Goal: Task Accomplishment & Management: Manage account settings

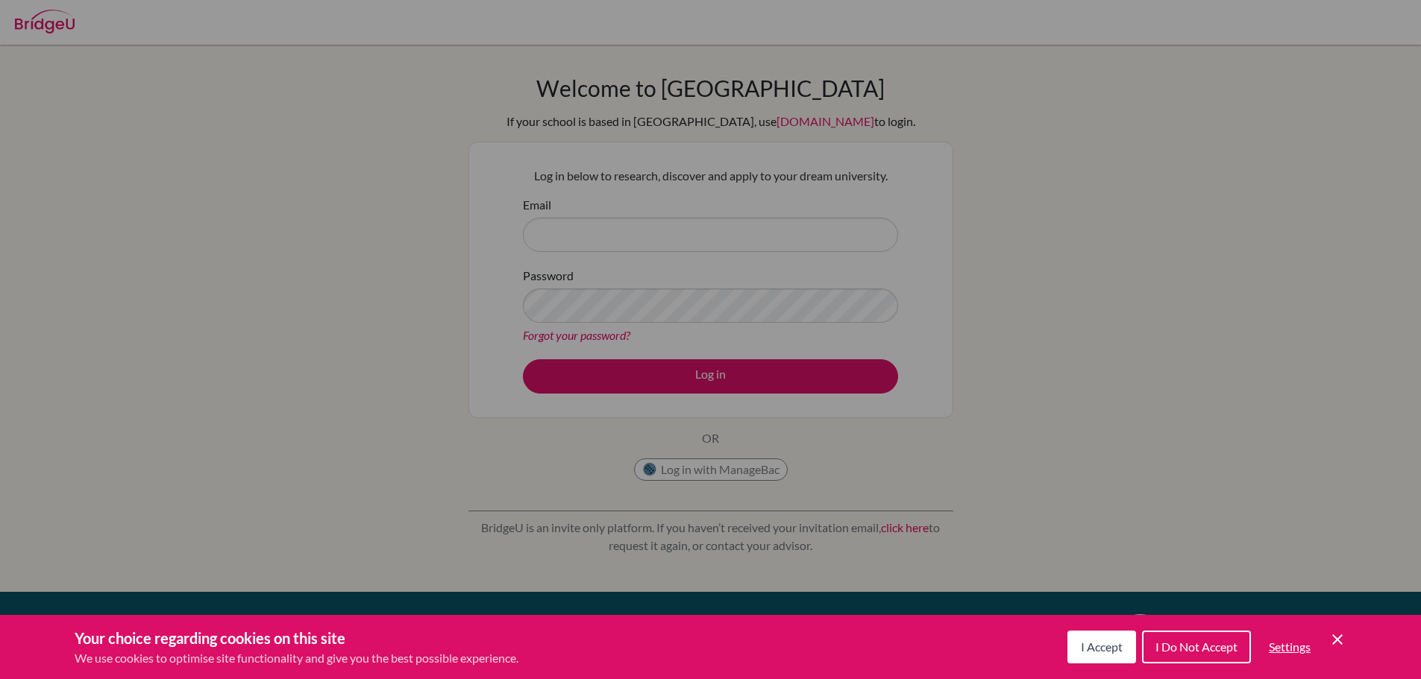
click at [1200, 644] on span "I Do Not Accept" at bounding box center [1196, 647] width 82 height 14
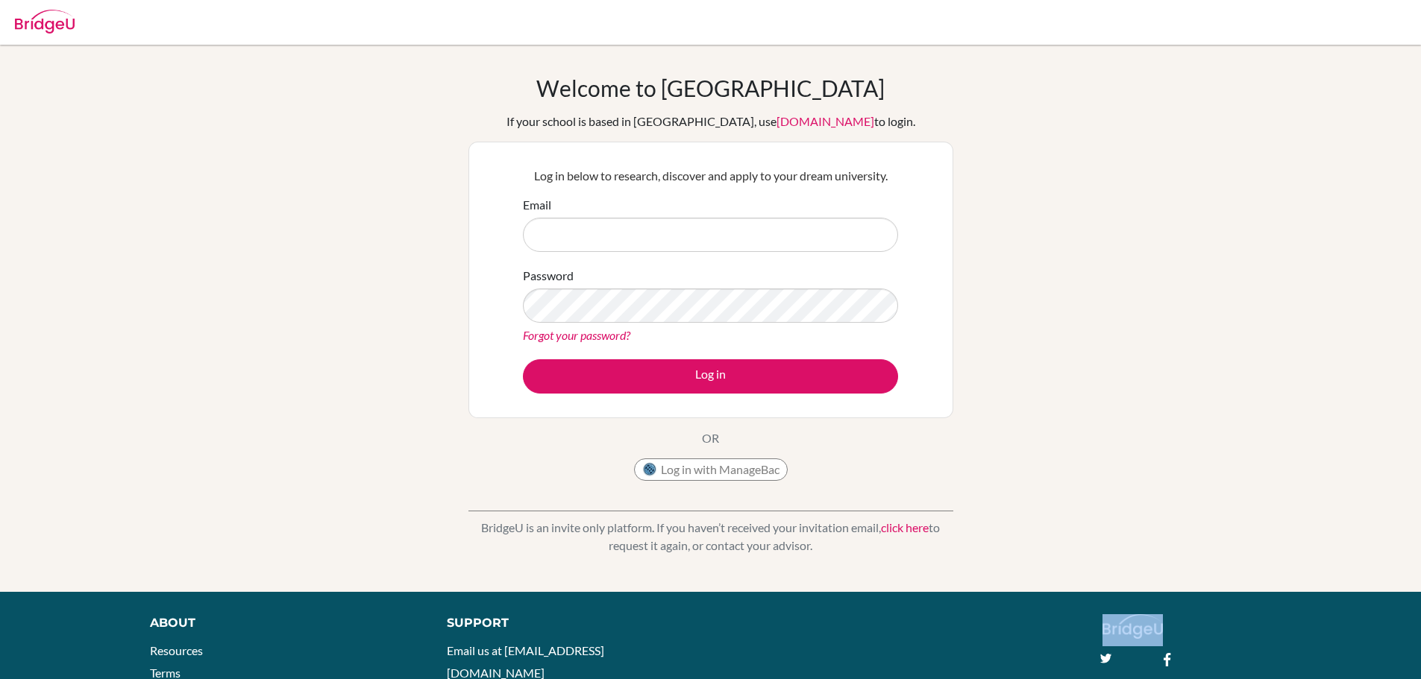
click at [1200, 644] on div "twitter facebook" at bounding box center [1186, 639] width 190 height 50
click at [788, 236] on input "Email" at bounding box center [710, 235] width 375 height 34
type input "[EMAIL_ADDRESS][DOMAIN_NAME]"
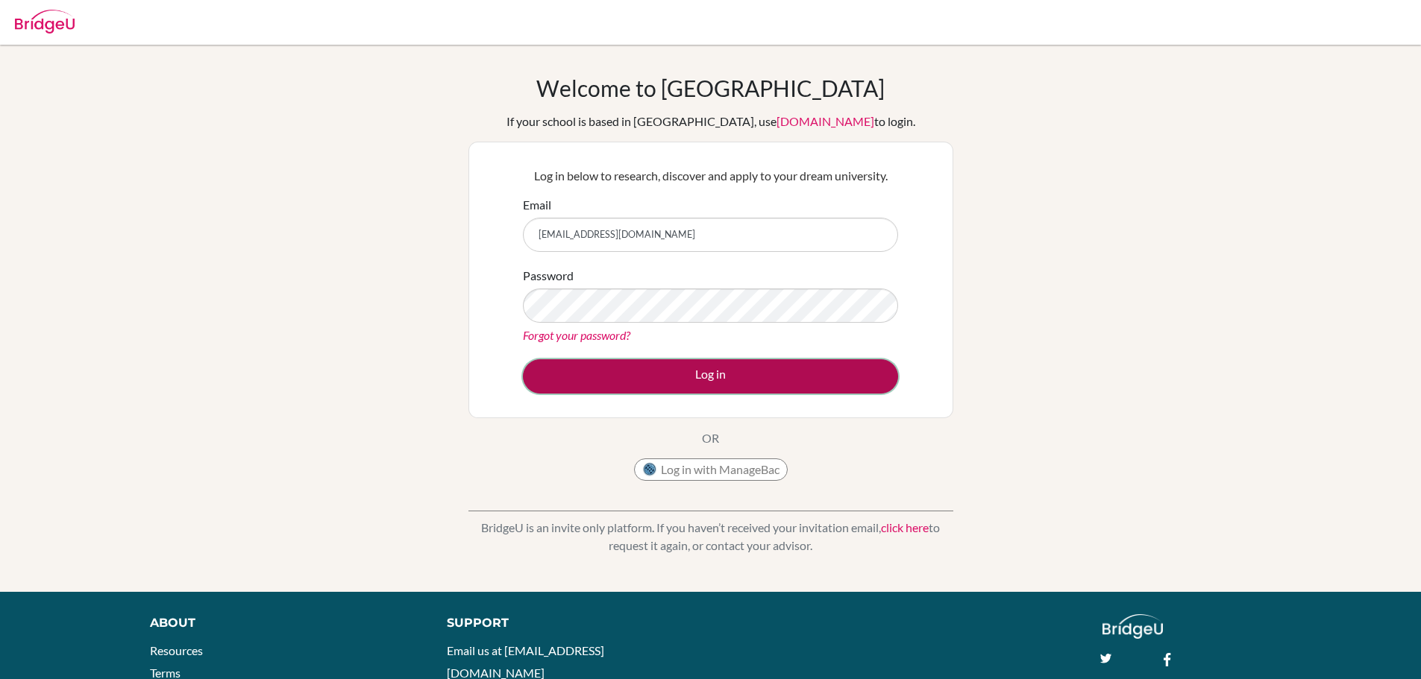
click at [693, 360] on button "Log in" at bounding box center [710, 376] width 375 height 34
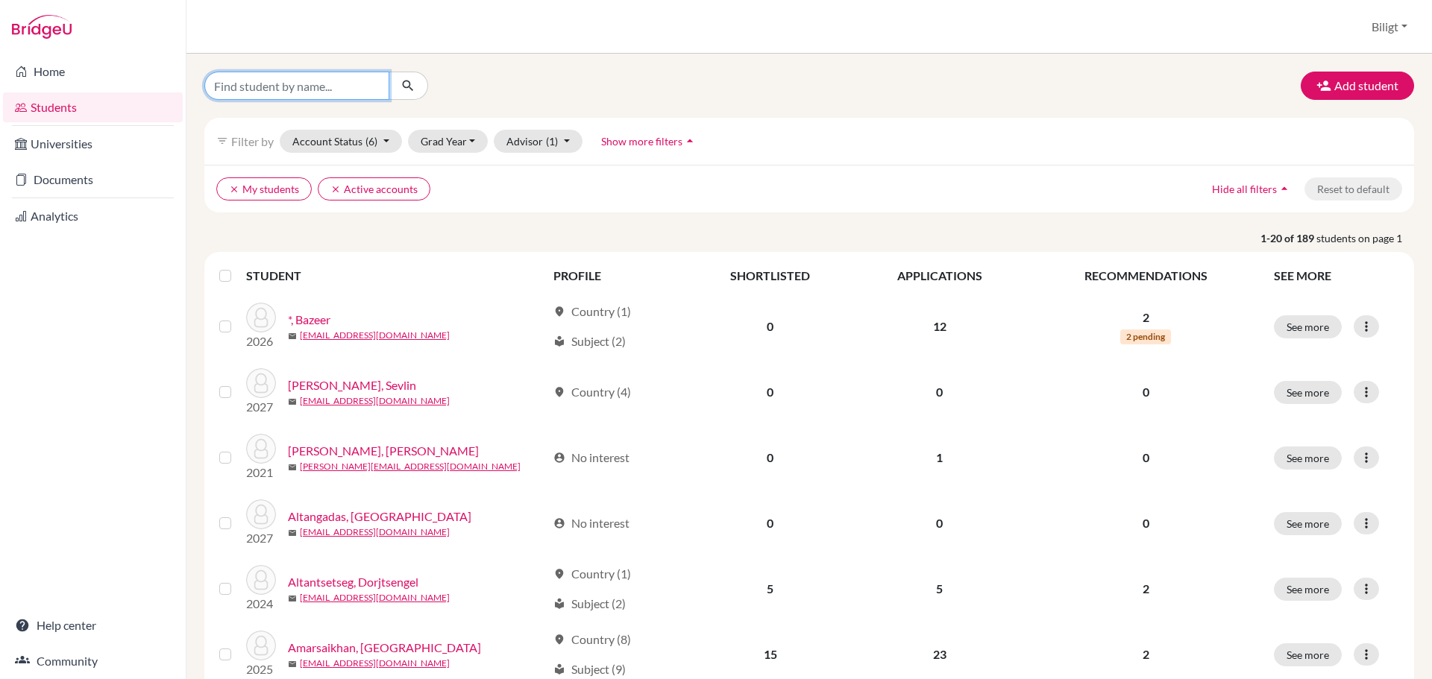
click at [321, 92] on input "Find student by name..." at bounding box center [296, 86] width 185 height 28
type input "gao"
click button "submit" at bounding box center [408, 86] width 40 height 28
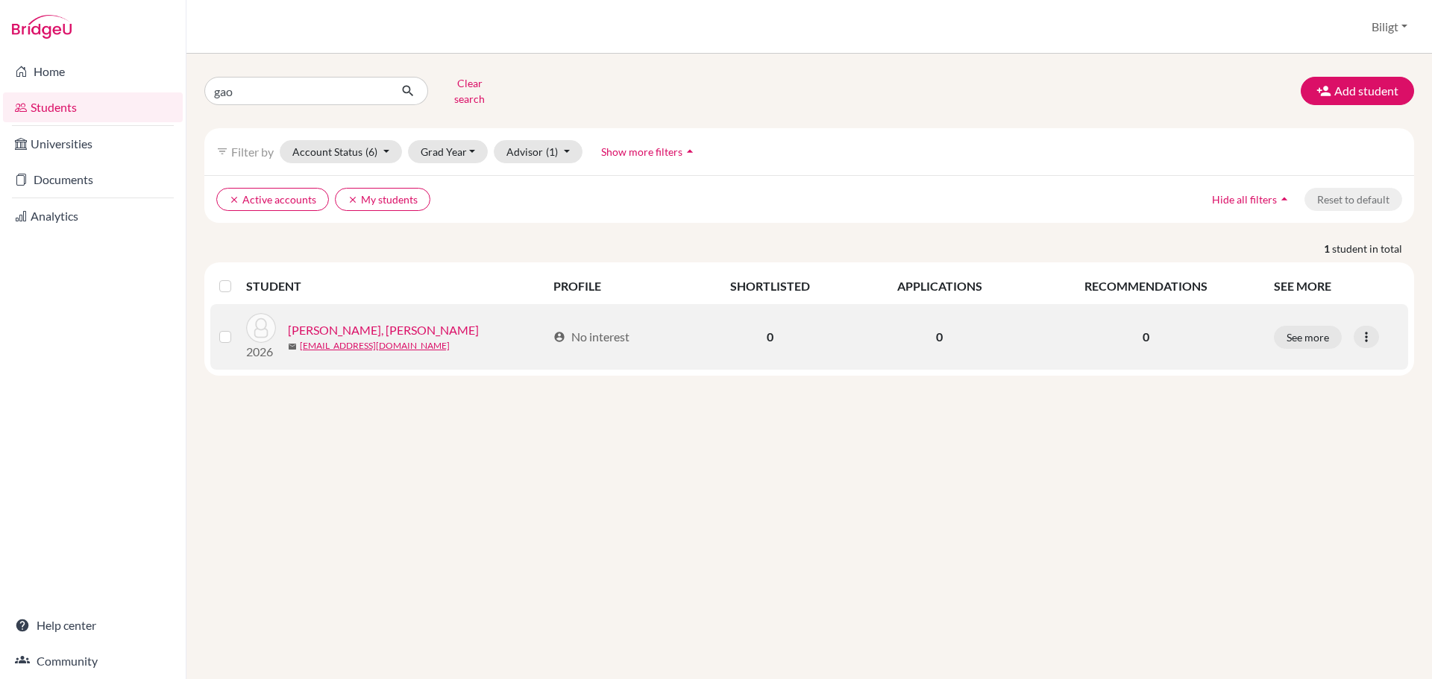
click at [336, 321] on link "Gao, Gao Hui" at bounding box center [383, 330] width 191 height 18
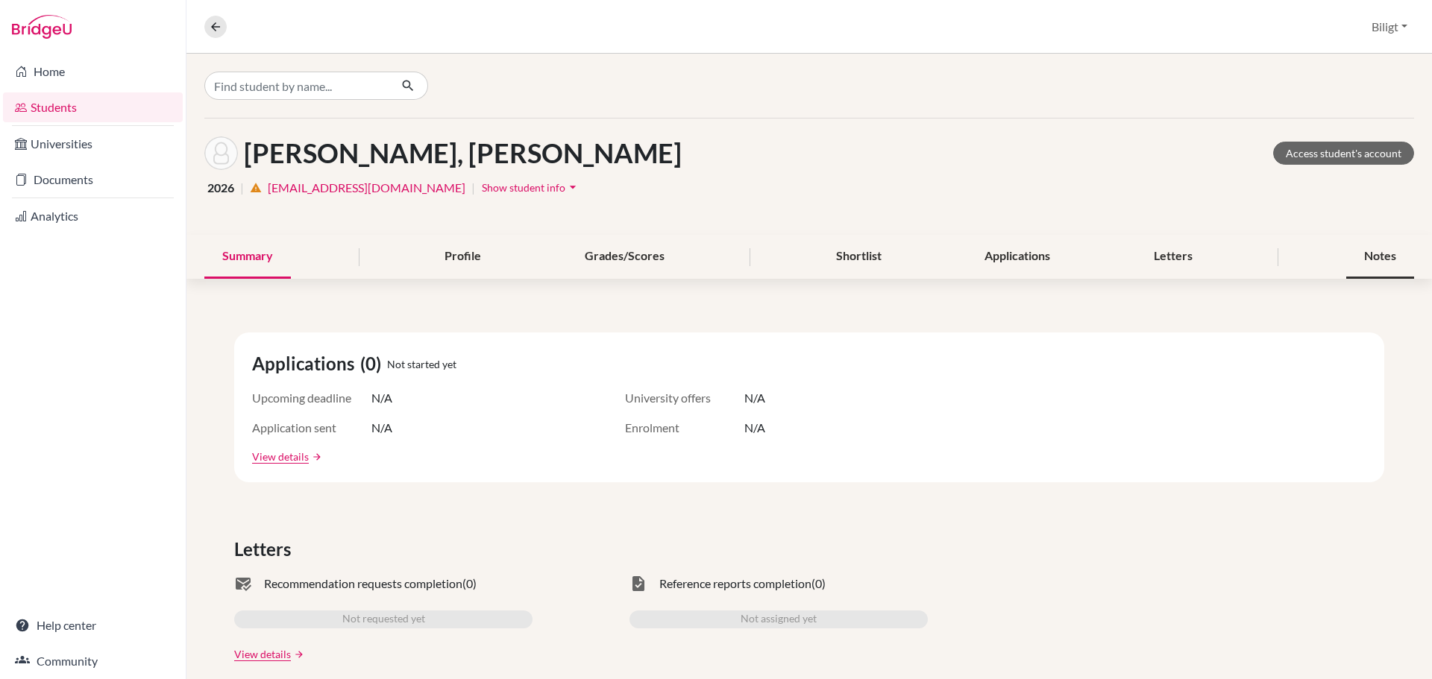
click at [1368, 255] on div "Notes" at bounding box center [1380, 257] width 68 height 44
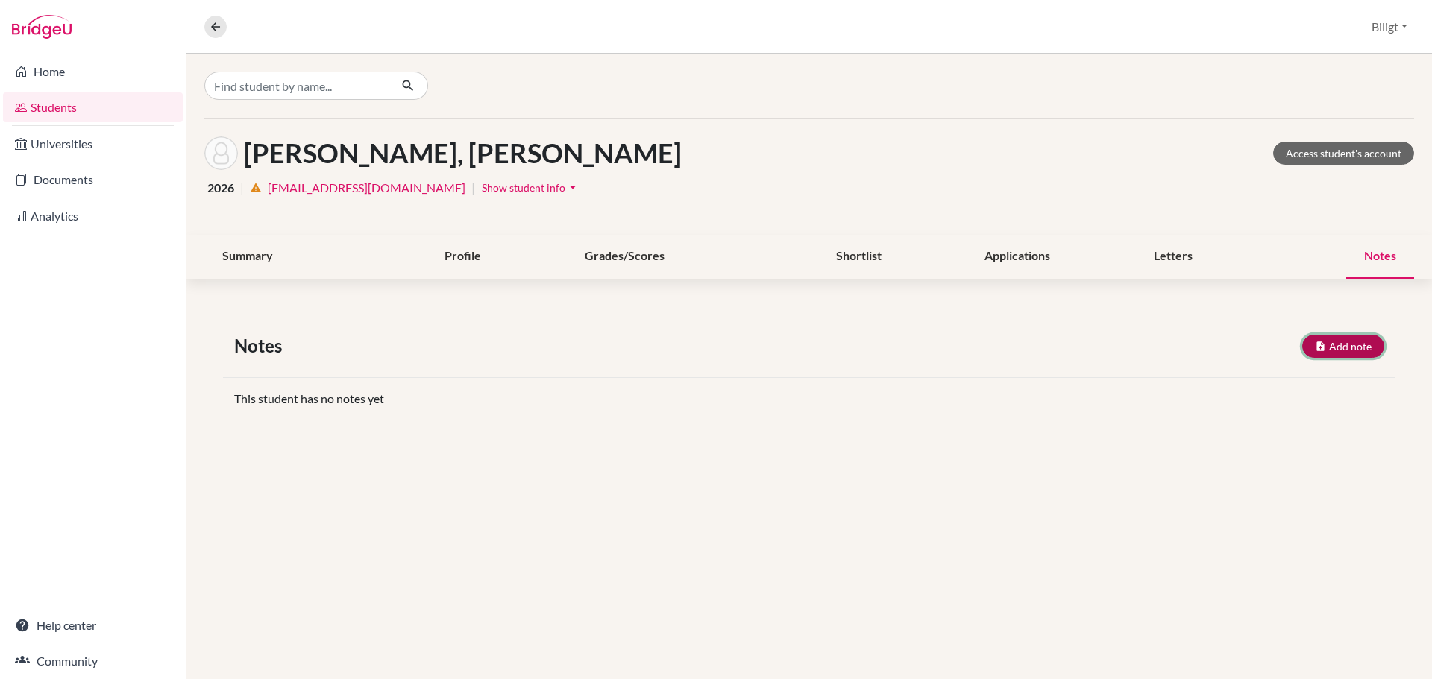
click at [1345, 345] on button "Add note" at bounding box center [1343, 346] width 82 height 23
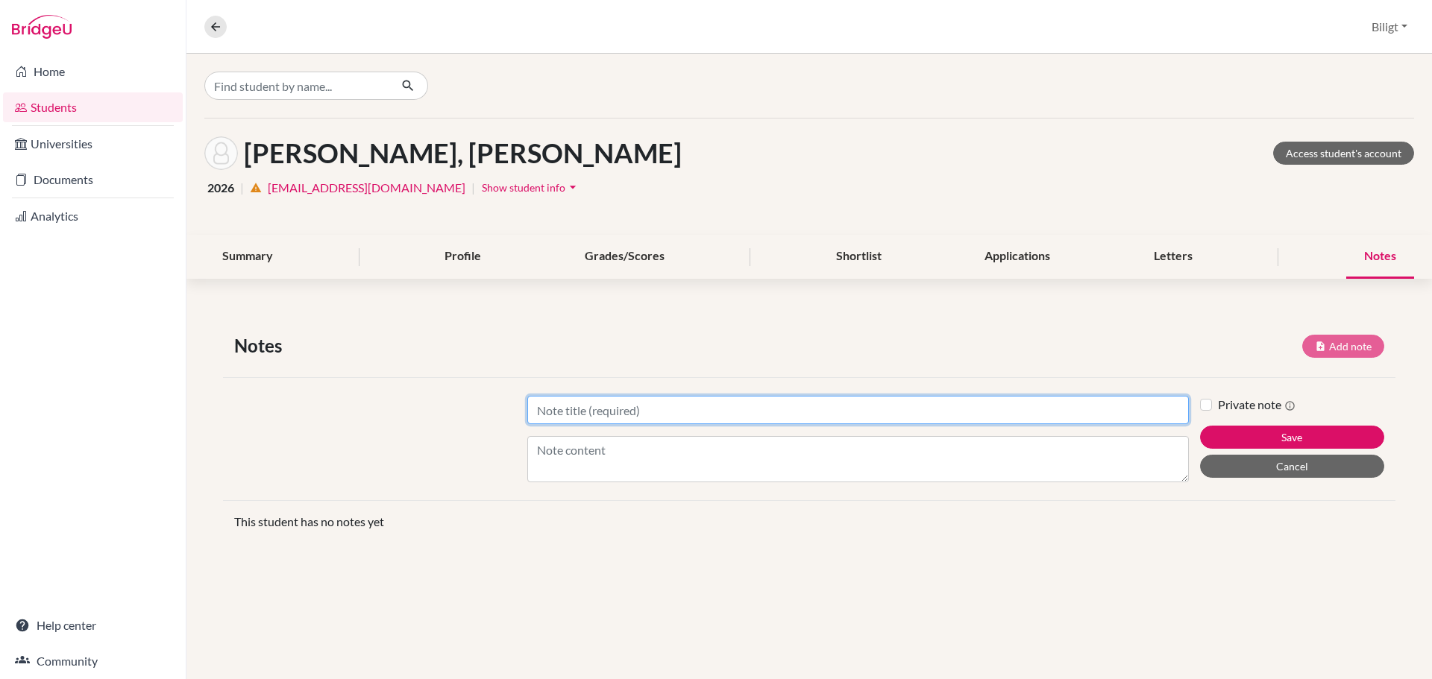
click at [987, 415] on input "Title" at bounding box center [857, 410] width 661 height 28
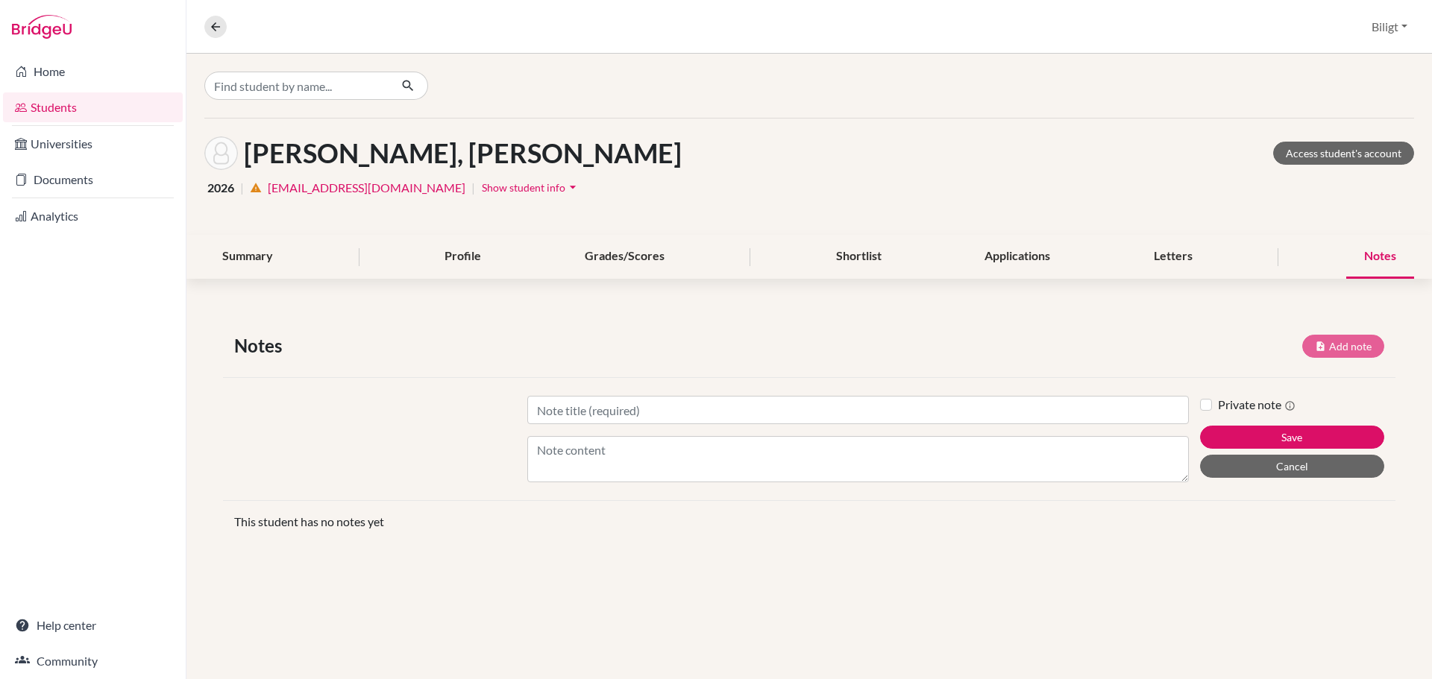
click at [482, 189] on span "Show student info" at bounding box center [524, 187] width 84 height 13
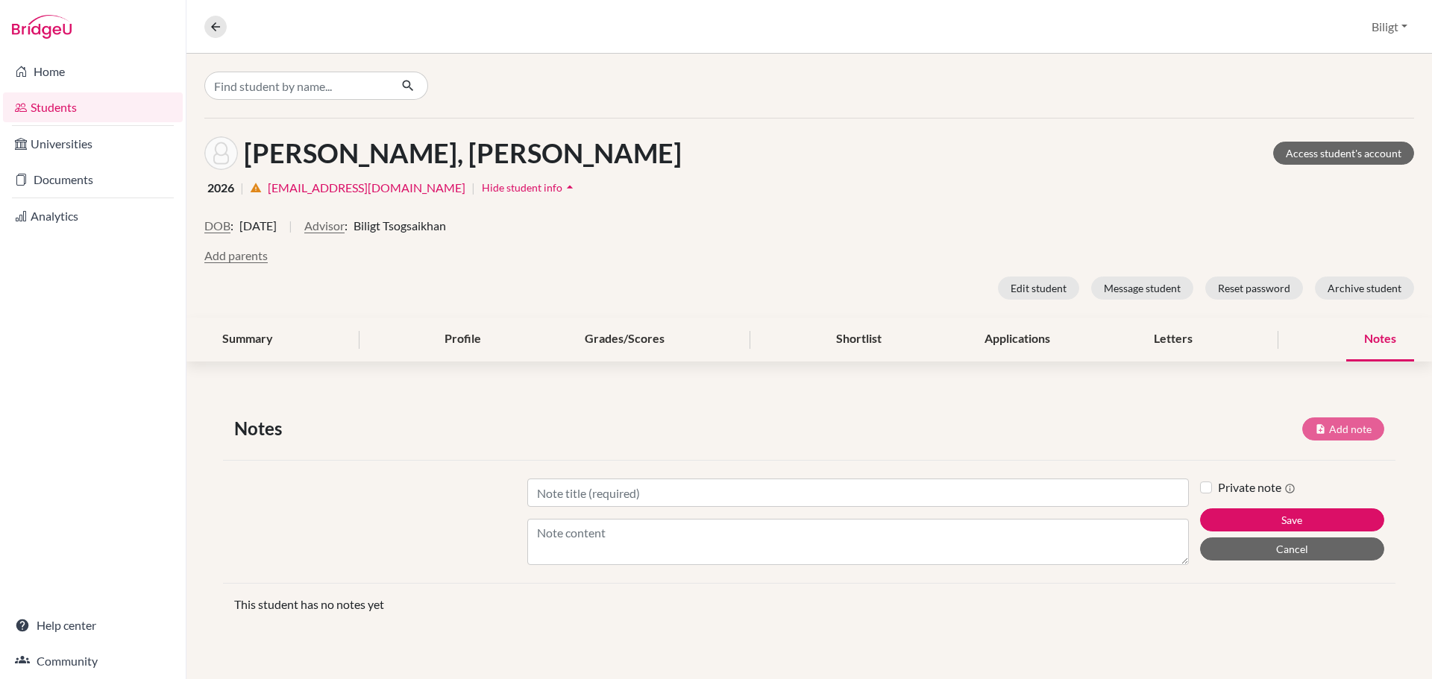
click at [482, 186] on span "Hide student info" at bounding box center [522, 187] width 81 height 13
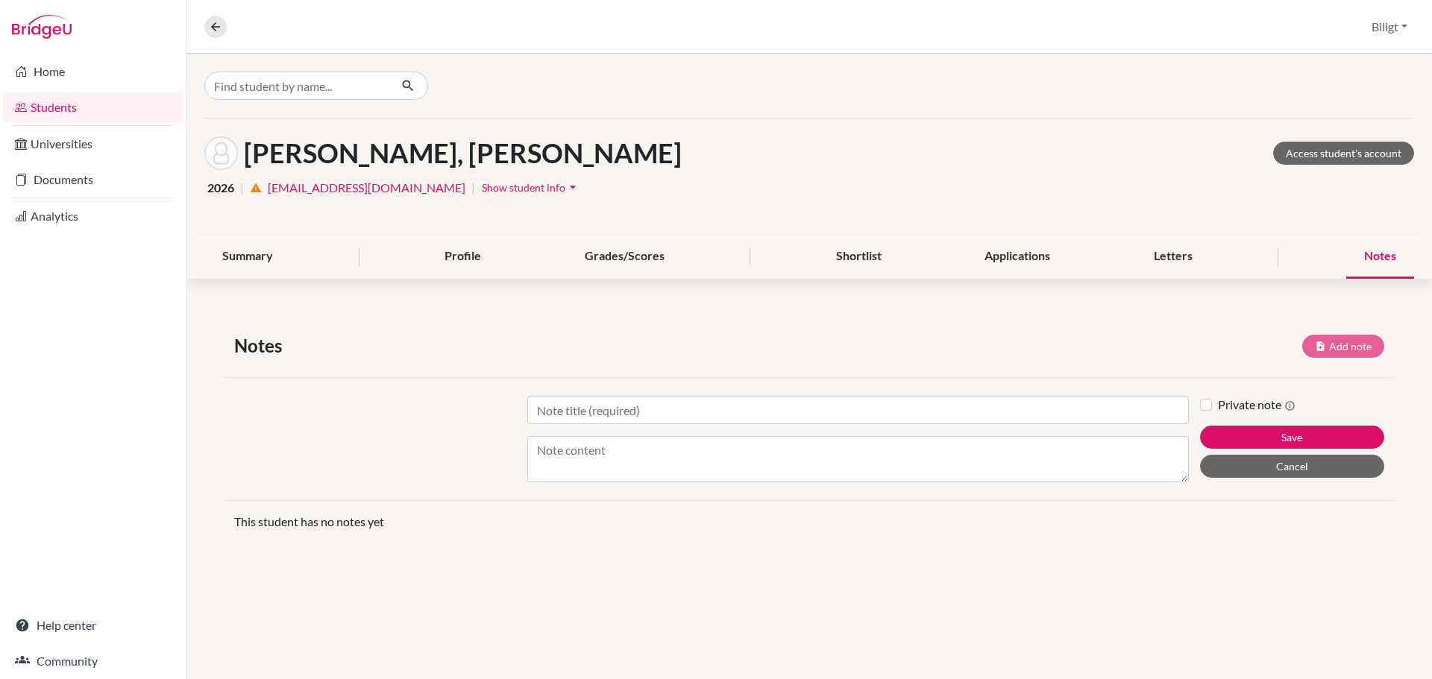
click at [341, 188] on link "gaohui.g@asu.edu.mn" at bounding box center [367, 188] width 198 height 18
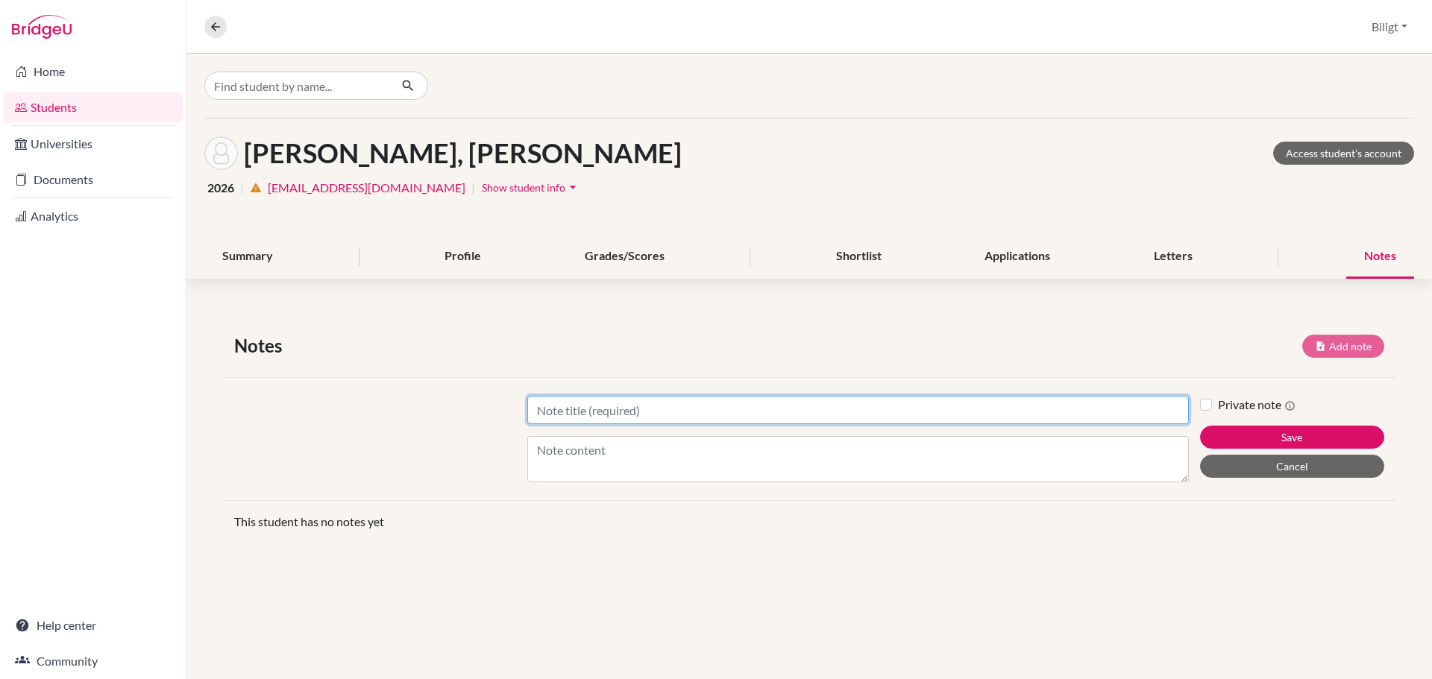
click at [829, 402] on input "Title" at bounding box center [857, 410] width 661 height 28
type input "F"
type input "Session 1"
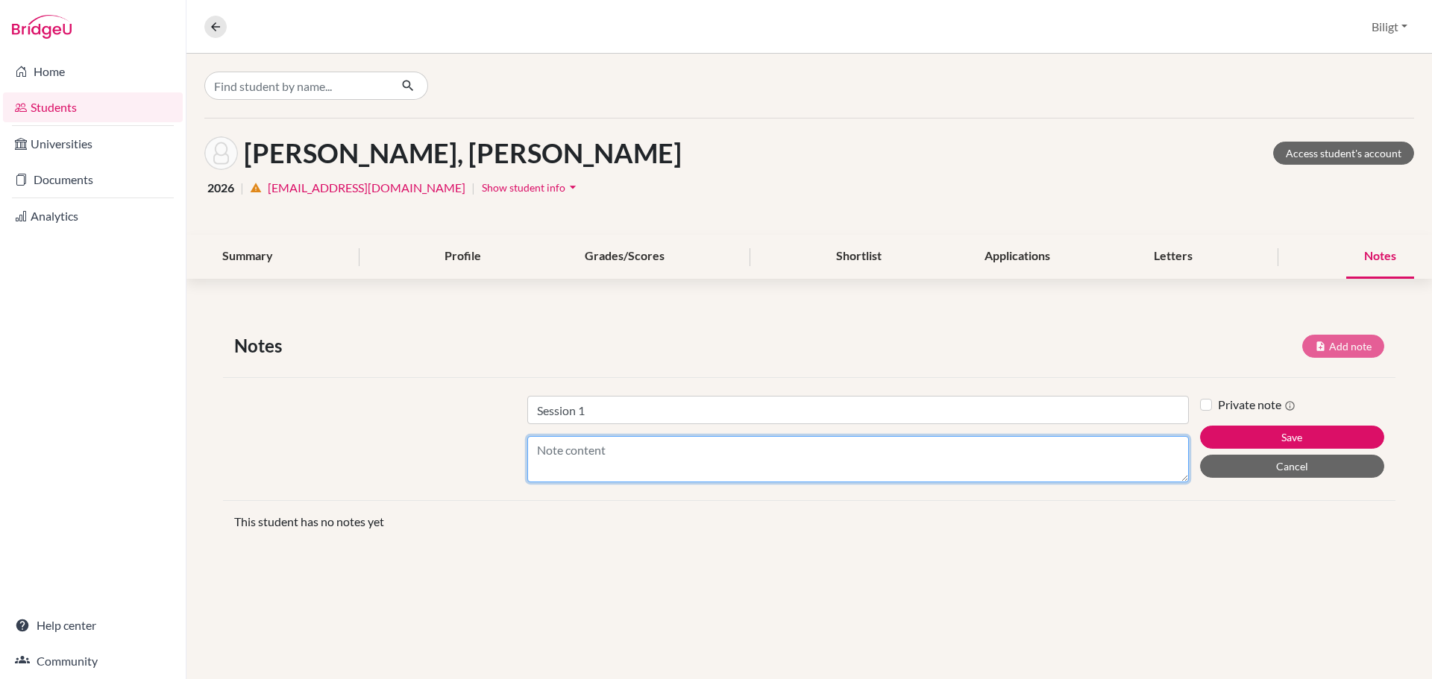
click at [833, 446] on textarea "Content" at bounding box center [857, 459] width 661 height 46
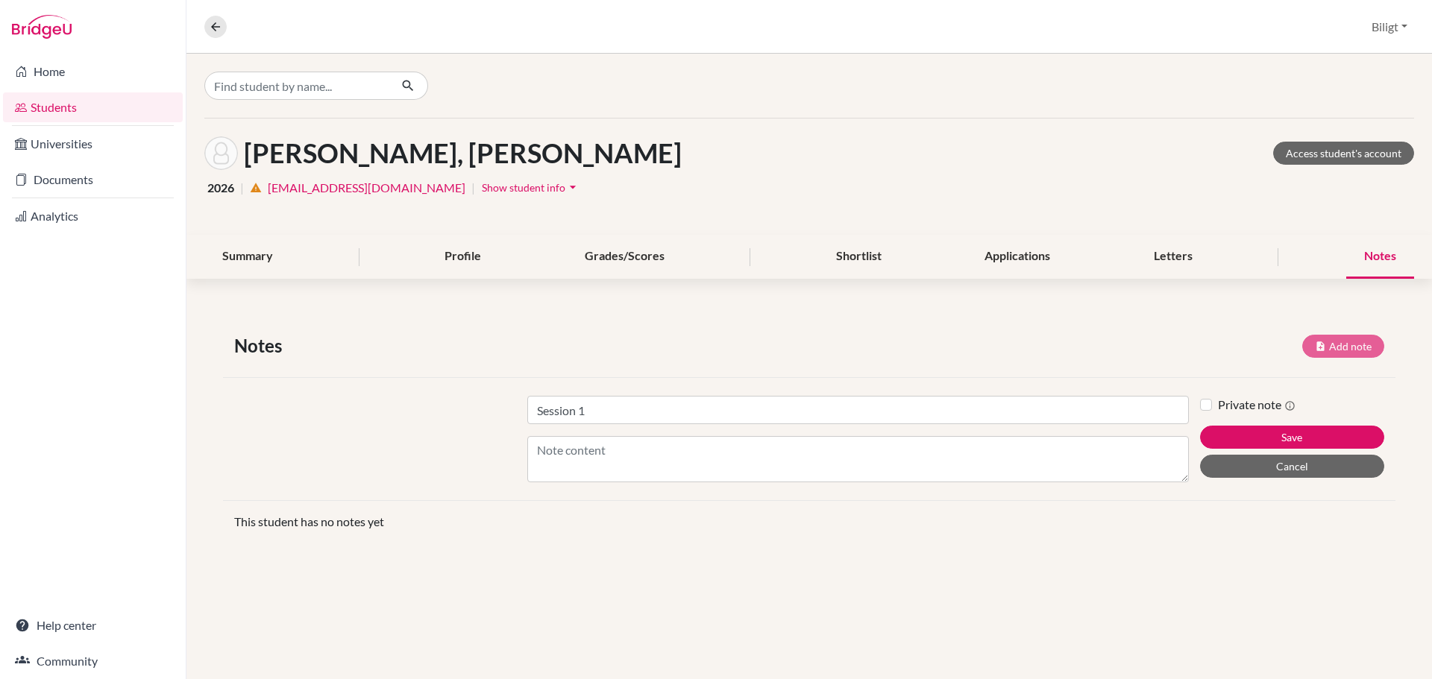
click at [1218, 405] on label "Private note" at bounding box center [1257, 405] width 78 height 18
click at [1207, 405] on input "Private note" at bounding box center [1206, 403] width 12 height 15
checkbox input "true"
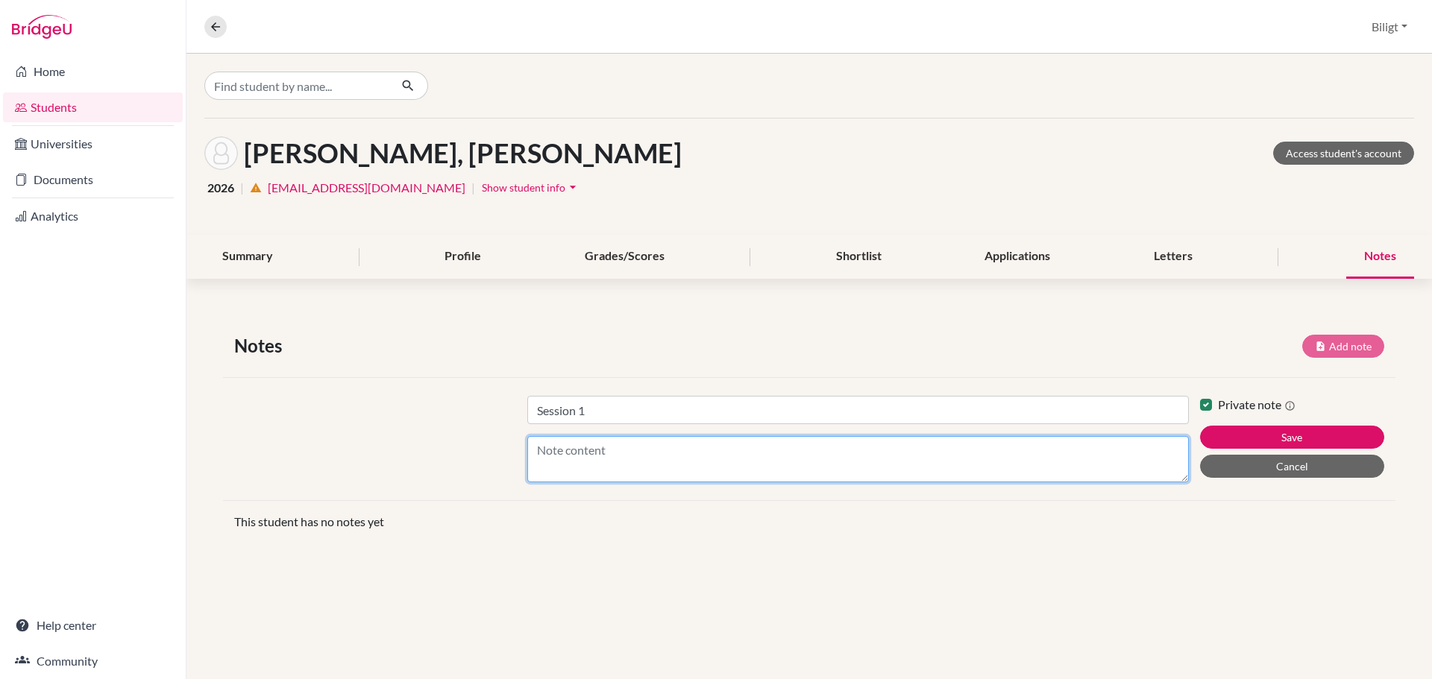
click at [1106, 444] on textarea "Content" at bounding box center [857, 459] width 661 height 46
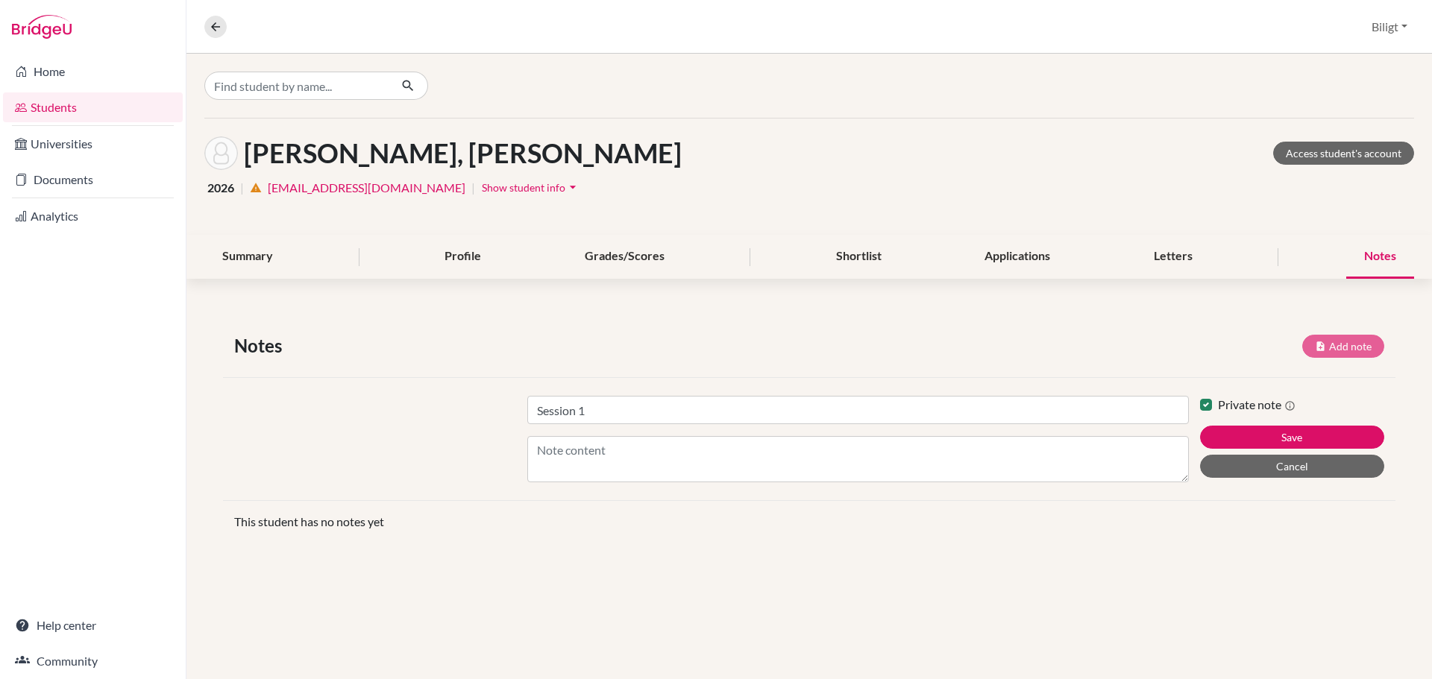
click at [565, 188] on icon "arrow_drop_down" at bounding box center [572, 187] width 15 height 15
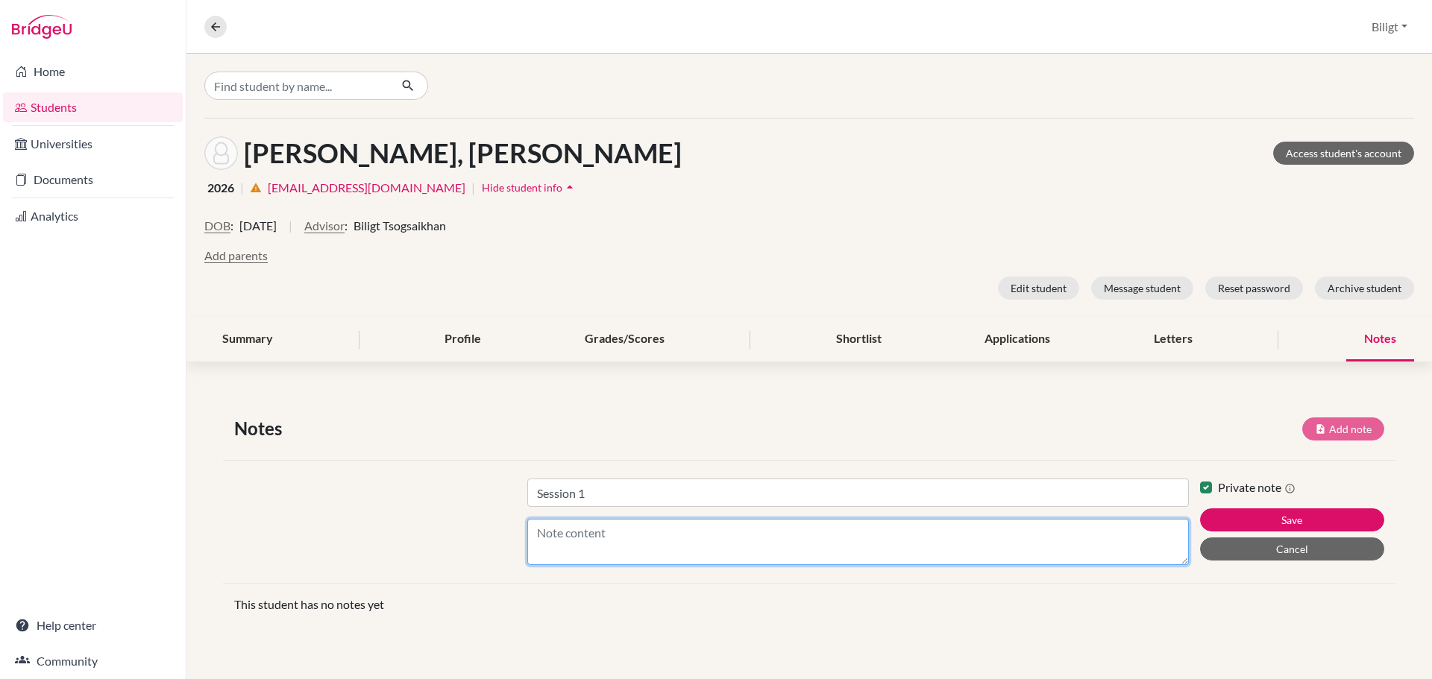
click at [605, 539] on textarea "Content" at bounding box center [857, 542] width 661 height 46
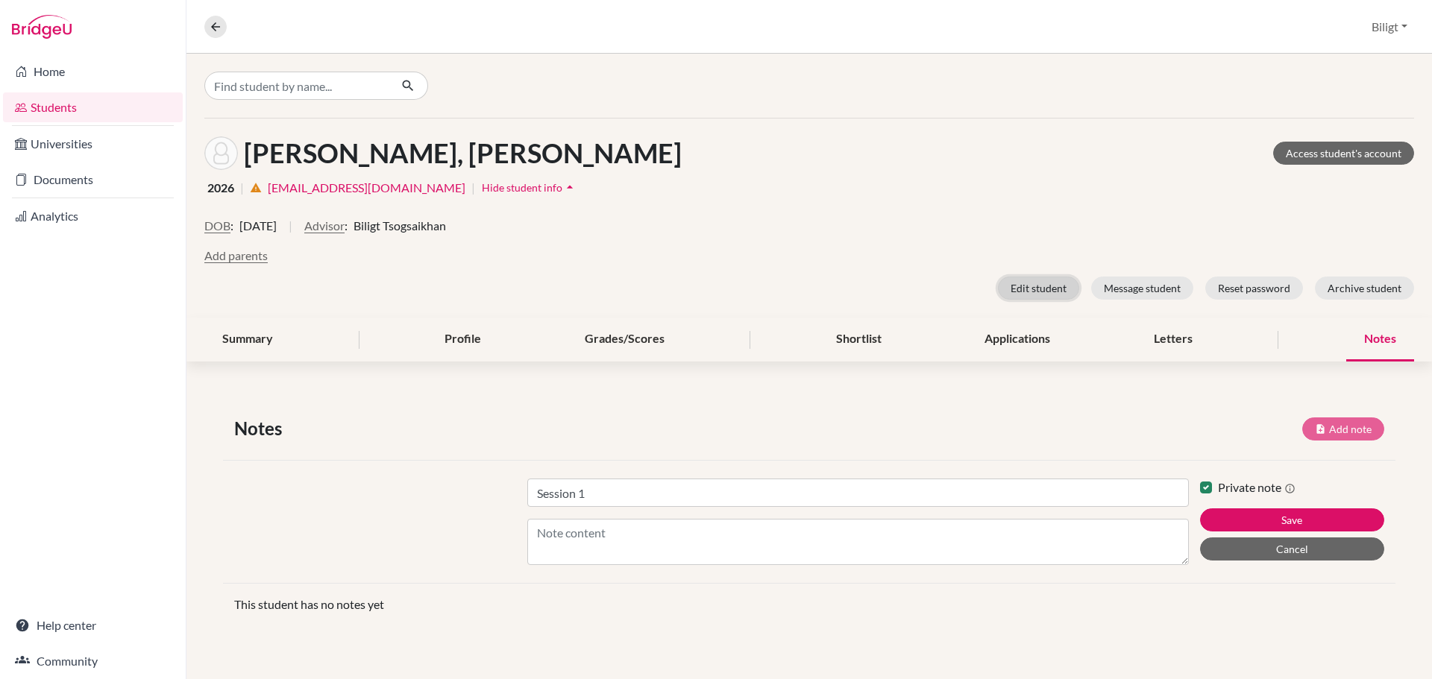
click at [1048, 295] on button "Edit student" at bounding box center [1038, 288] width 81 height 23
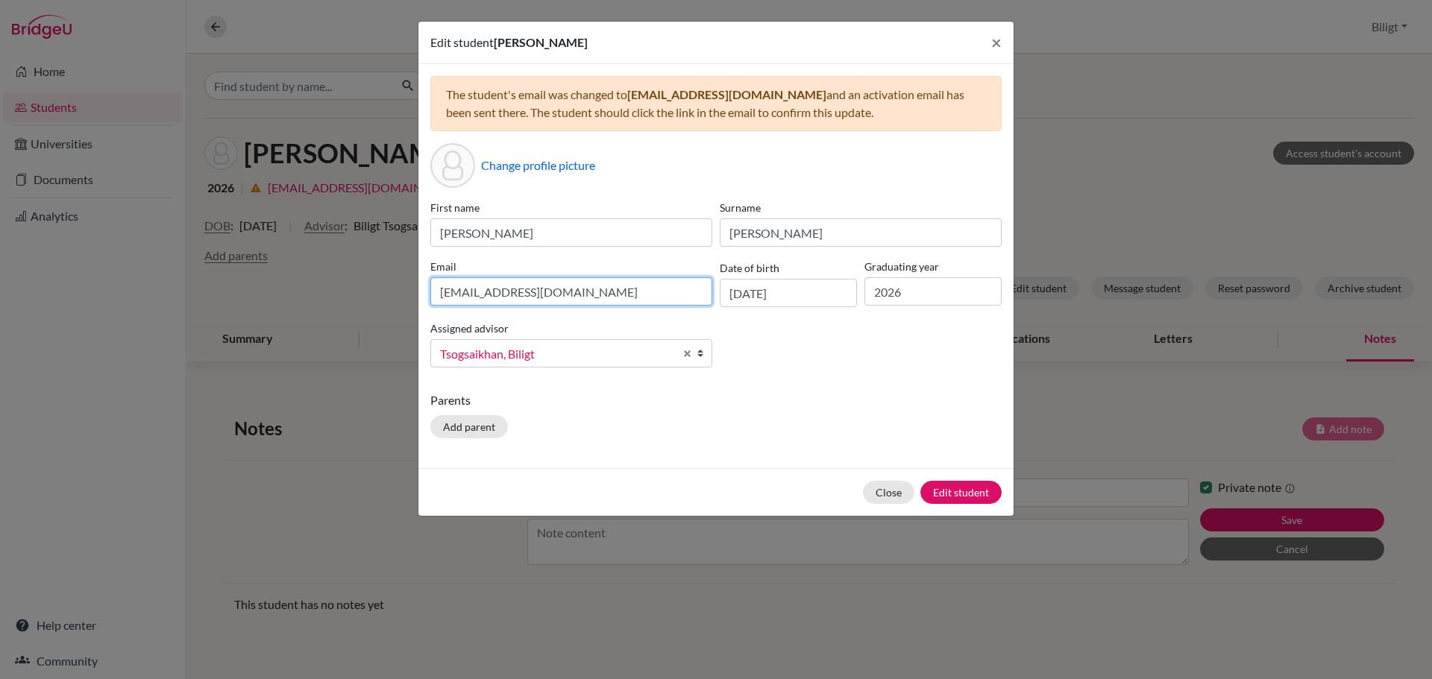
drag, startPoint x: 569, startPoint y: 292, endPoint x: 318, endPoint y: 294, distance: 250.6
click at [319, 294] on div "Edit student Gao Hui Gao × The student's email was changed to gaogaohui82@gmail…" at bounding box center [716, 339] width 1432 height 679
paste input "gaohui07@gmail.com"
type input "gaohuigaohui07@gmail.com"
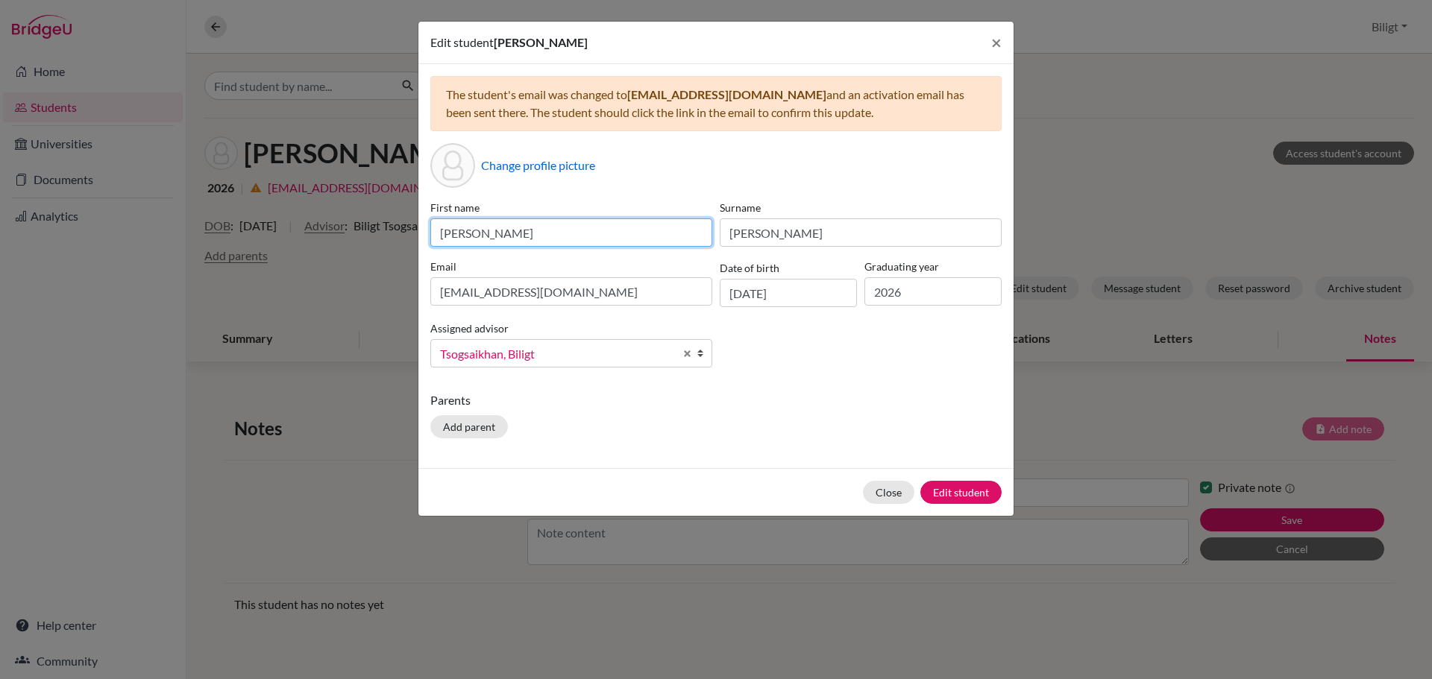
click at [500, 233] on input "Gao Hui" at bounding box center [571, 232] width 282 height 28
type input "G"
type input "Hui"
click at [961, 491] on button "Edit student" at bounding box center [960, 492] width 81 height 23
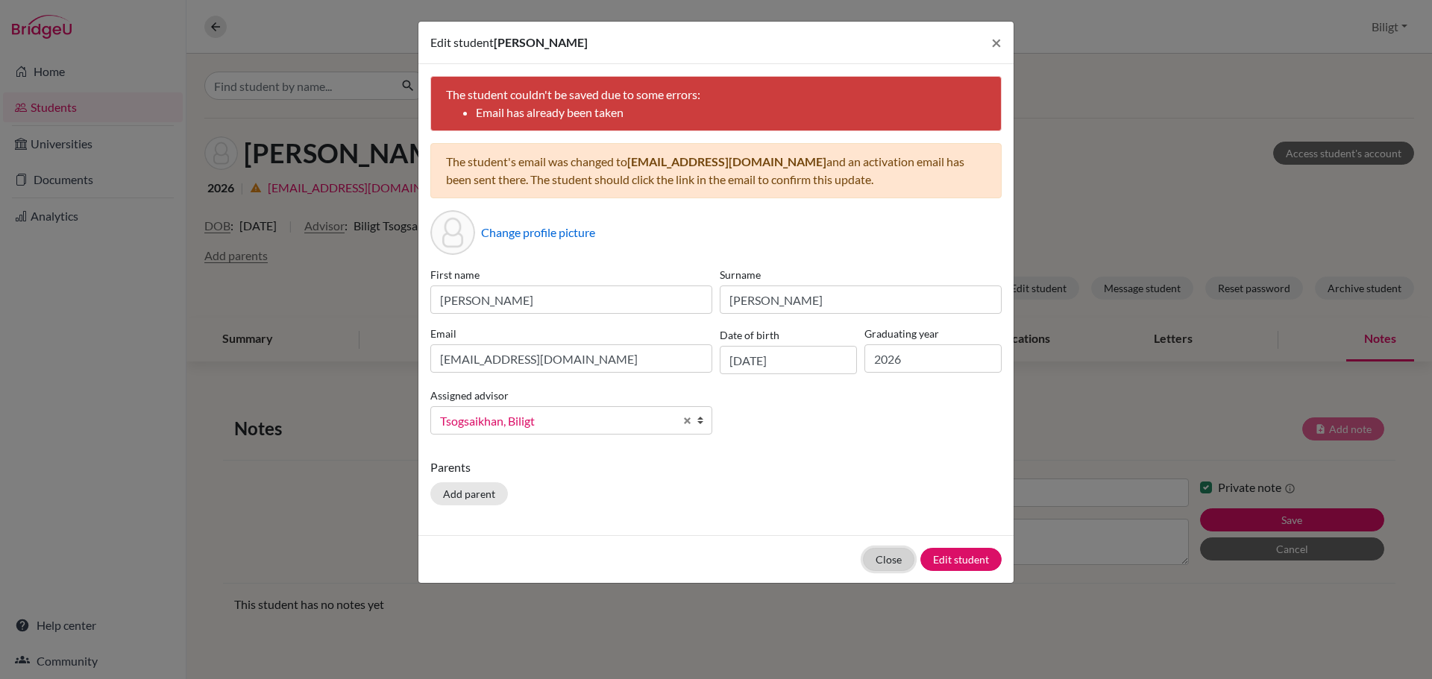
click at [907, 560] on button "Close" at bounding box center [888, 559] width 51 height 23
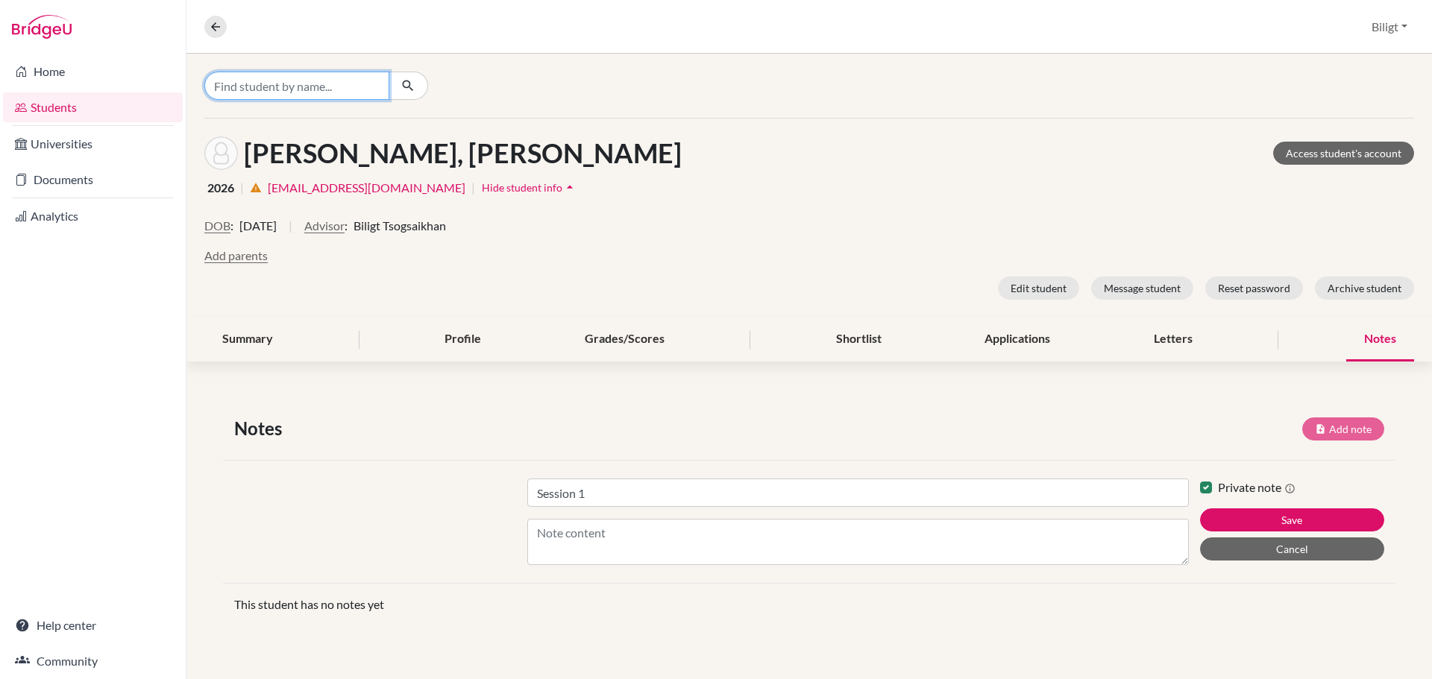
click at [321, 86] on input "Find student by name..." at bounding box center [296, 86] width 185 height 28
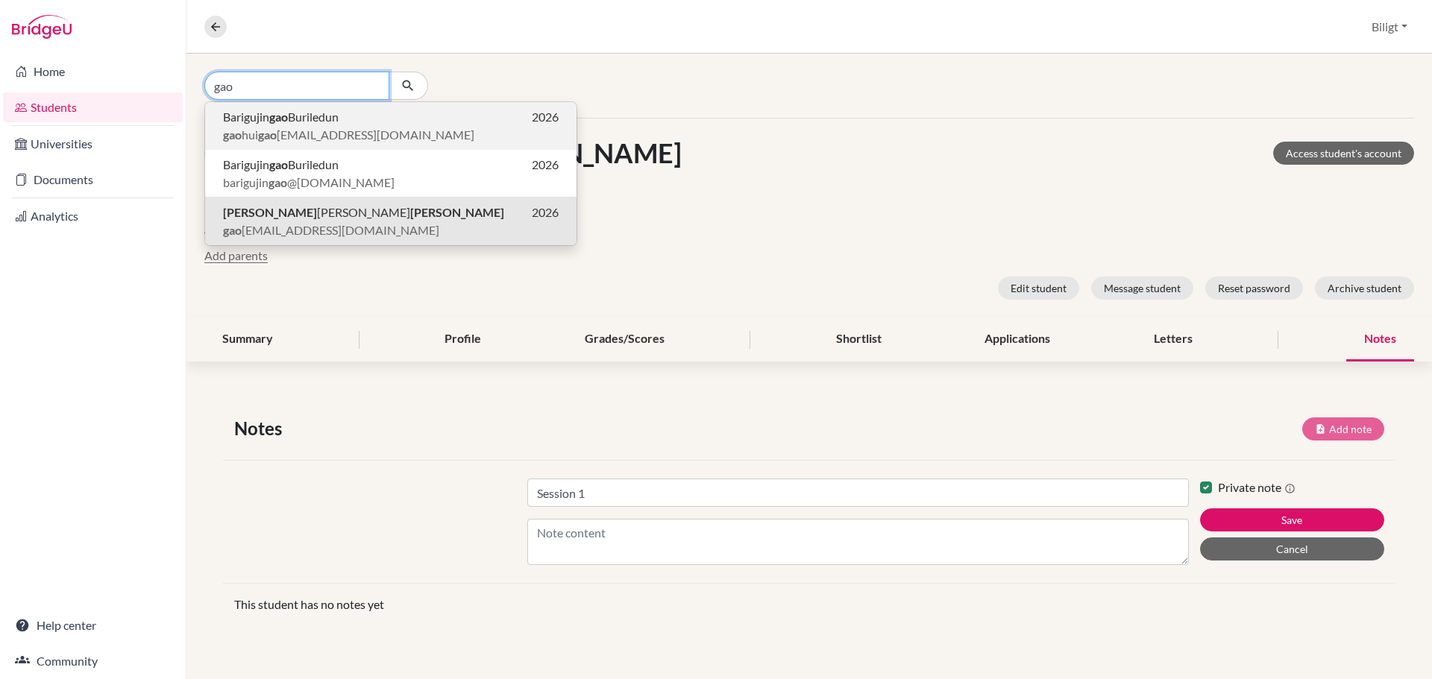
type input "gao"
click at [352, 121] on p "Barigujin gao Buriledun 2026" at bounding box center [391, 117] width 336 height 18
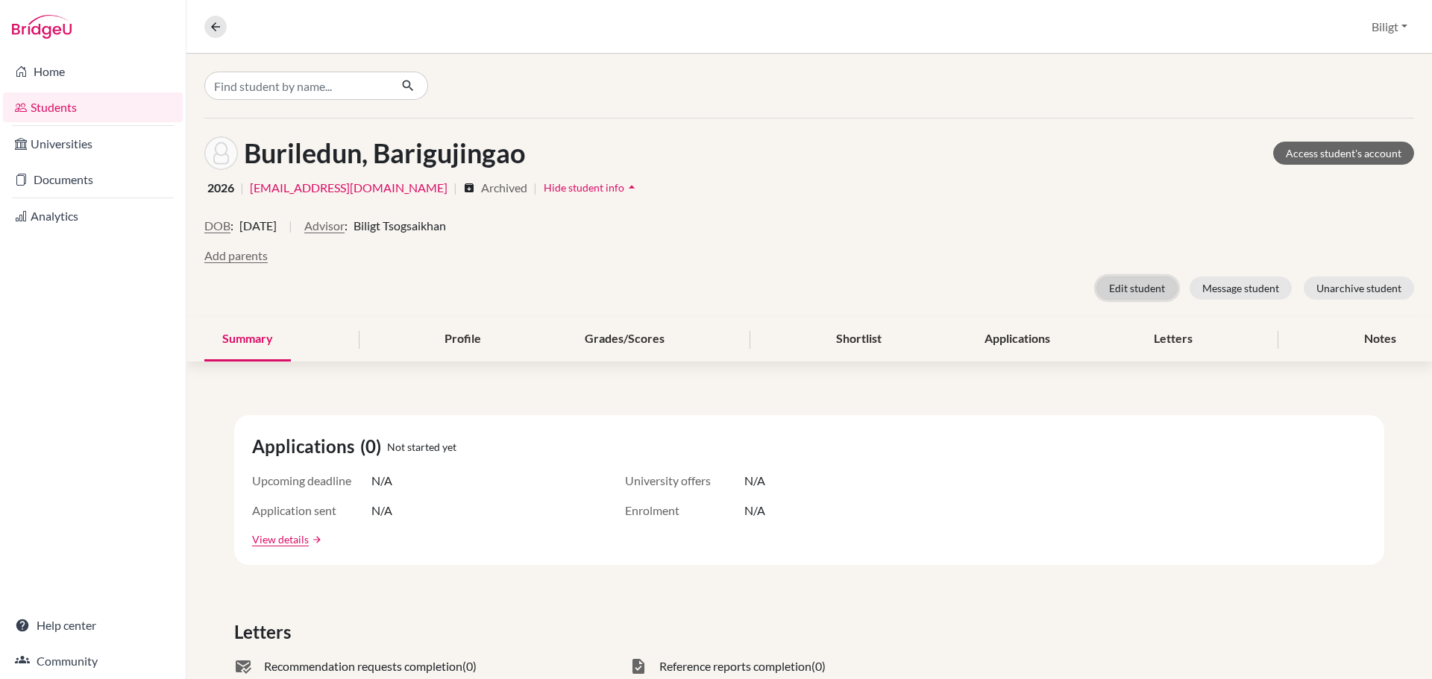
click at [1113, 286] on button "Edit student" at bounding box center [1136, 288] width 81 height 23
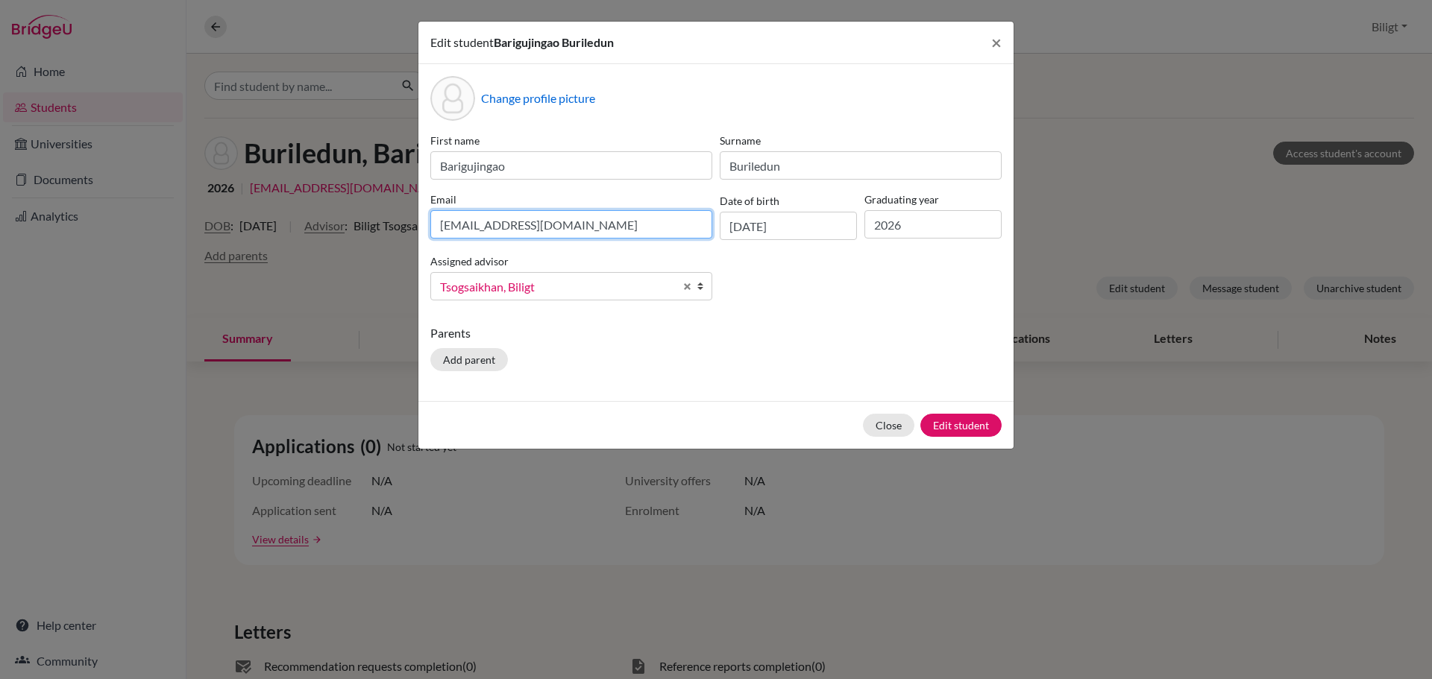
drag, startPoint x: 598, startPoint y: 229, endPoint x: 390, endPoint y: 227, distance: 208.1
click at [390, 227] on div "Edit student Barigujingao Buriledun × Change profile picture First name Bariguj…" at bounding box center [716, 339] width 1432 height 679
click at [963, 427] on button "Edit student" at bounding box center [960, 425] width 81 height 23
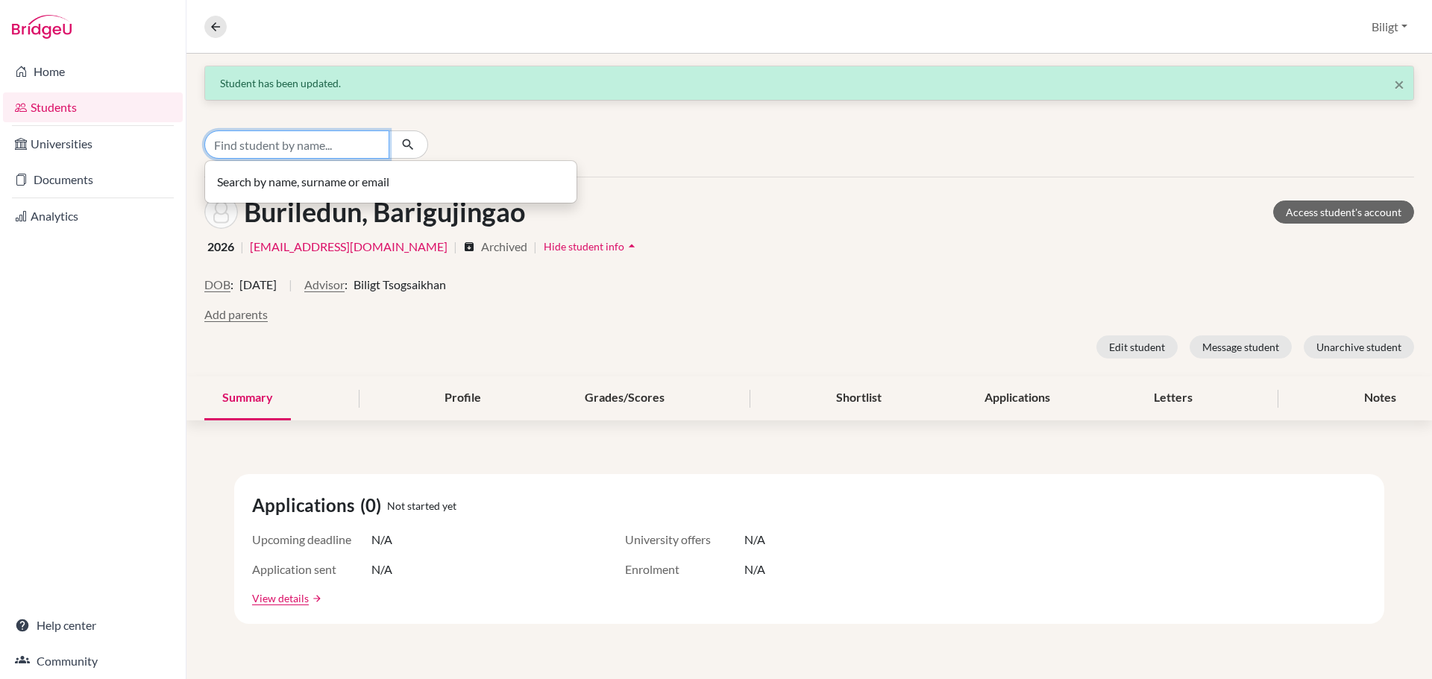
click at [314, 137] on input "Find student by name..." at bounding box center [296, 144] width 185 height 28
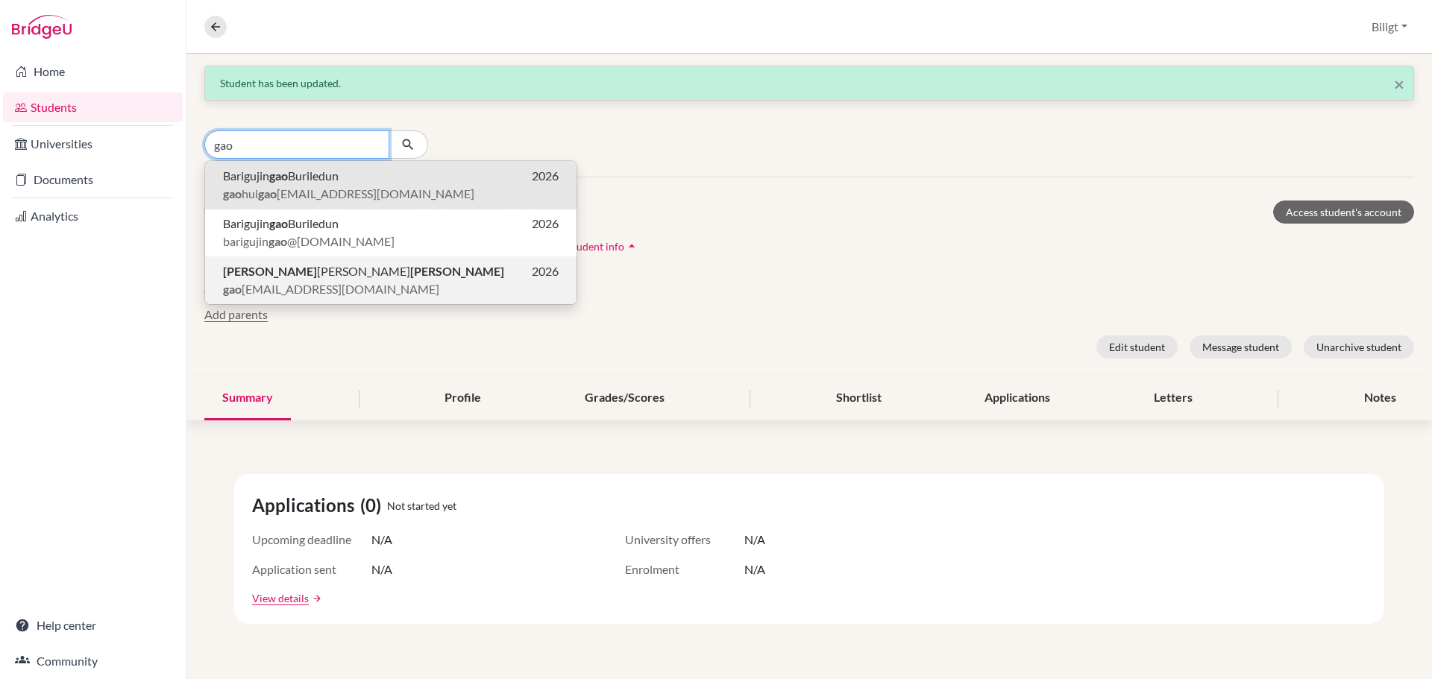
type input "gao"
click at [323, 267] on p "Gao Hui Gao 2026" at bounding box center [391, 271] width 336 height 18
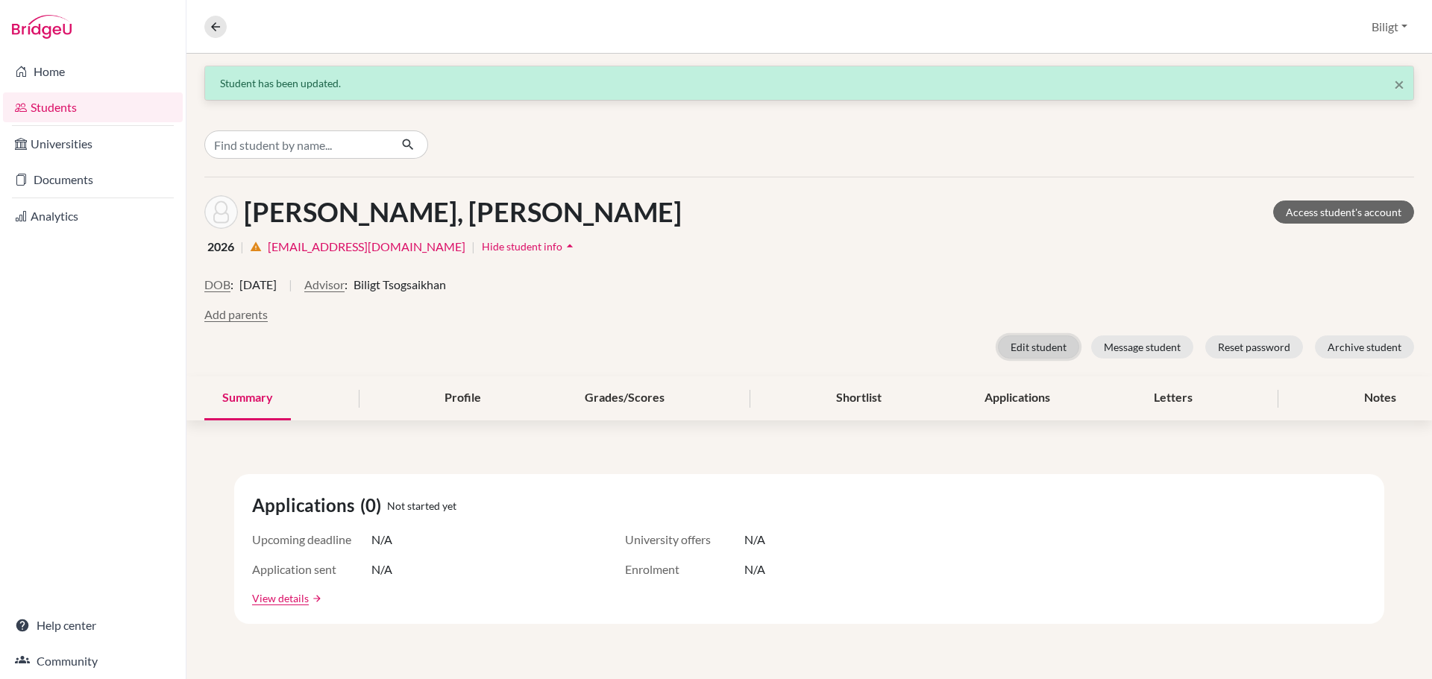
click at [1015, 355] on button "Edit student" at bounding box center [1038, 347] width 81 height 23
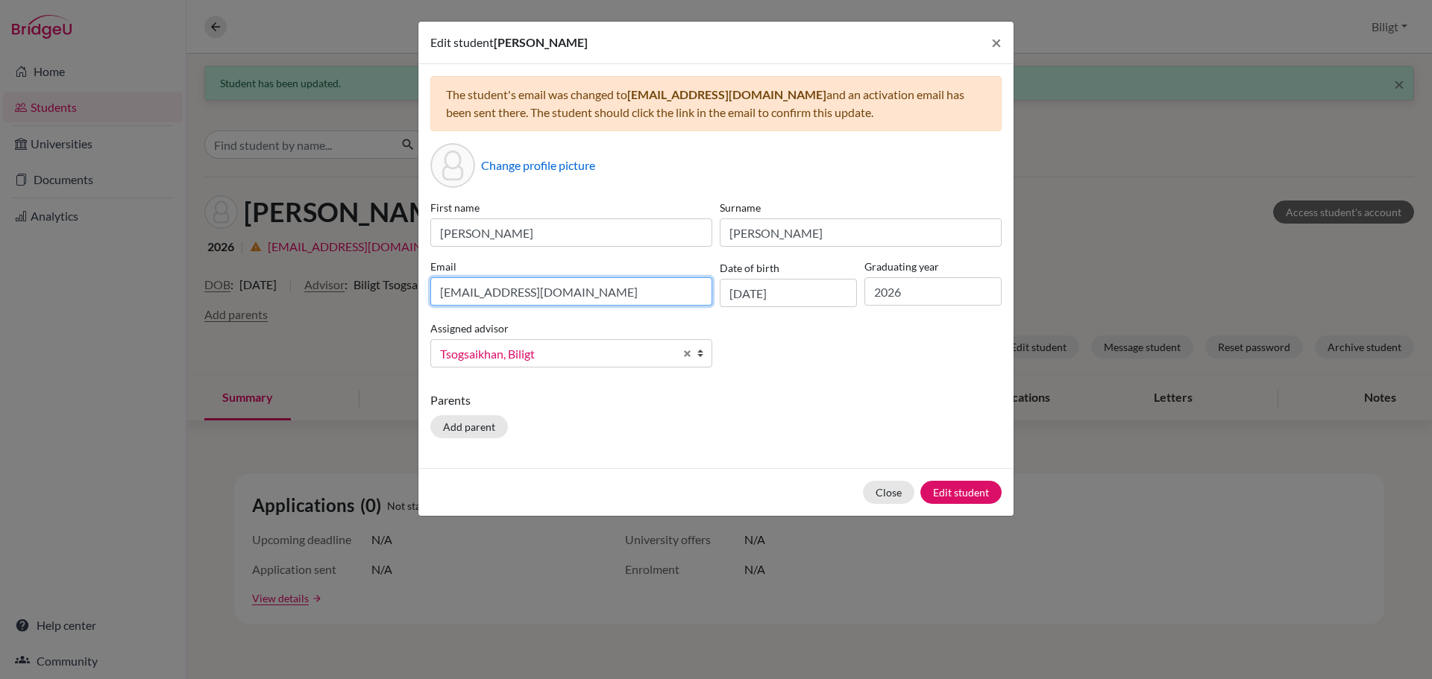
drag, startPoint x: 525, startPoint y: 285, endPoint x: 324, endPoint y: 264, distance: 201.7
click at [324, 264] on div "Edit student Gao Hui Gao × The student's email was changed to gaogaohui82@gmail…" at bounding box center [716, 339] width 1432 height 679
paste input "gaohui07@gmail.com"
type input "gaohuigaohui07@gmail.com"
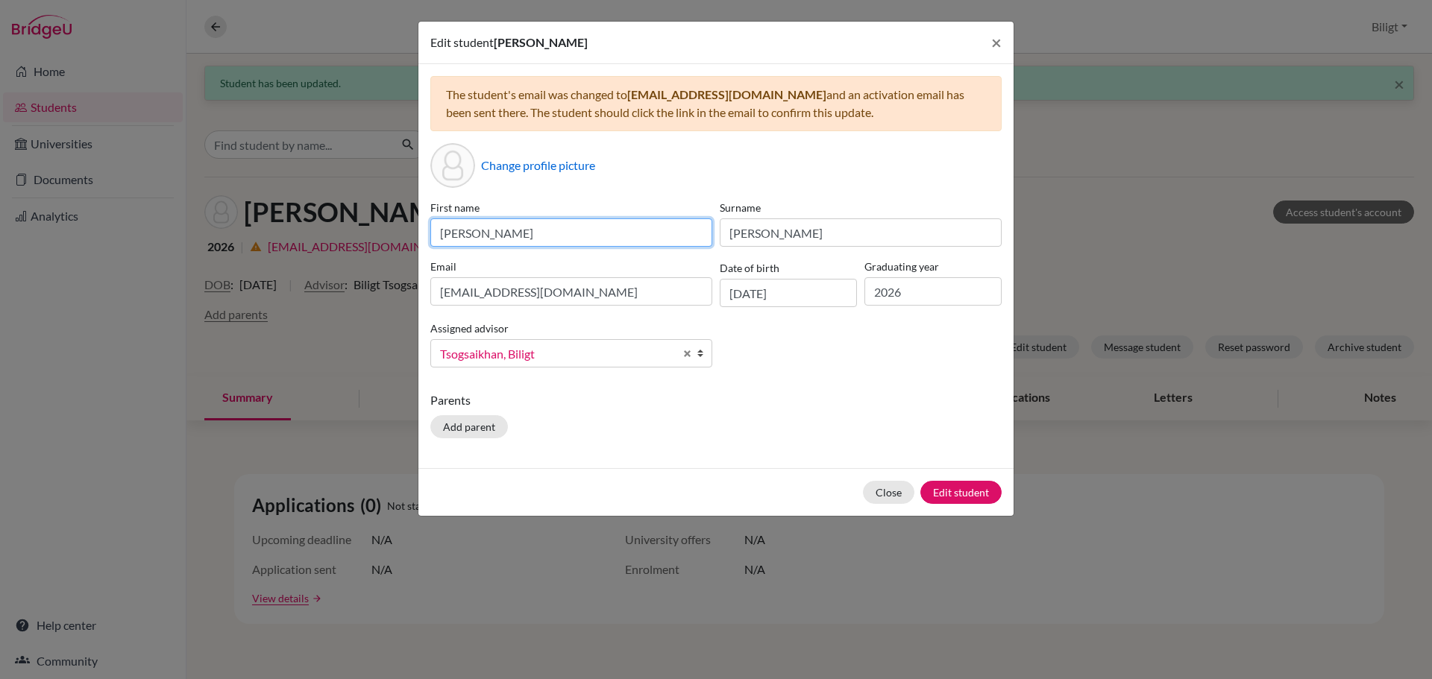
click at [512, 230] on input "Gao Hui" at bounding box center [571, 232] width 282 height 28
type input "Hui"
click at [950, 492] on button "Edit student" at bounding box center [960, 492] width 81 height 23
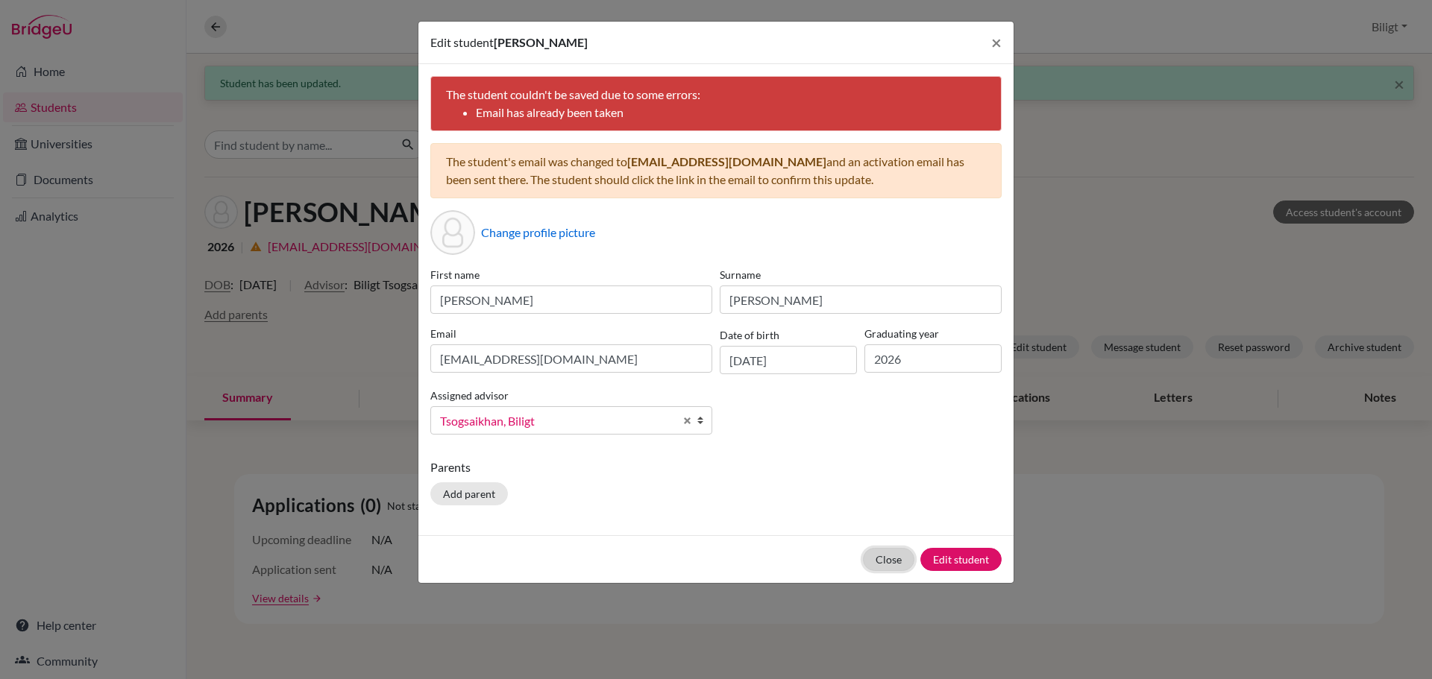
click at [879, 560] on button "Close" at bounding box center [888, 559] width 51 height 23
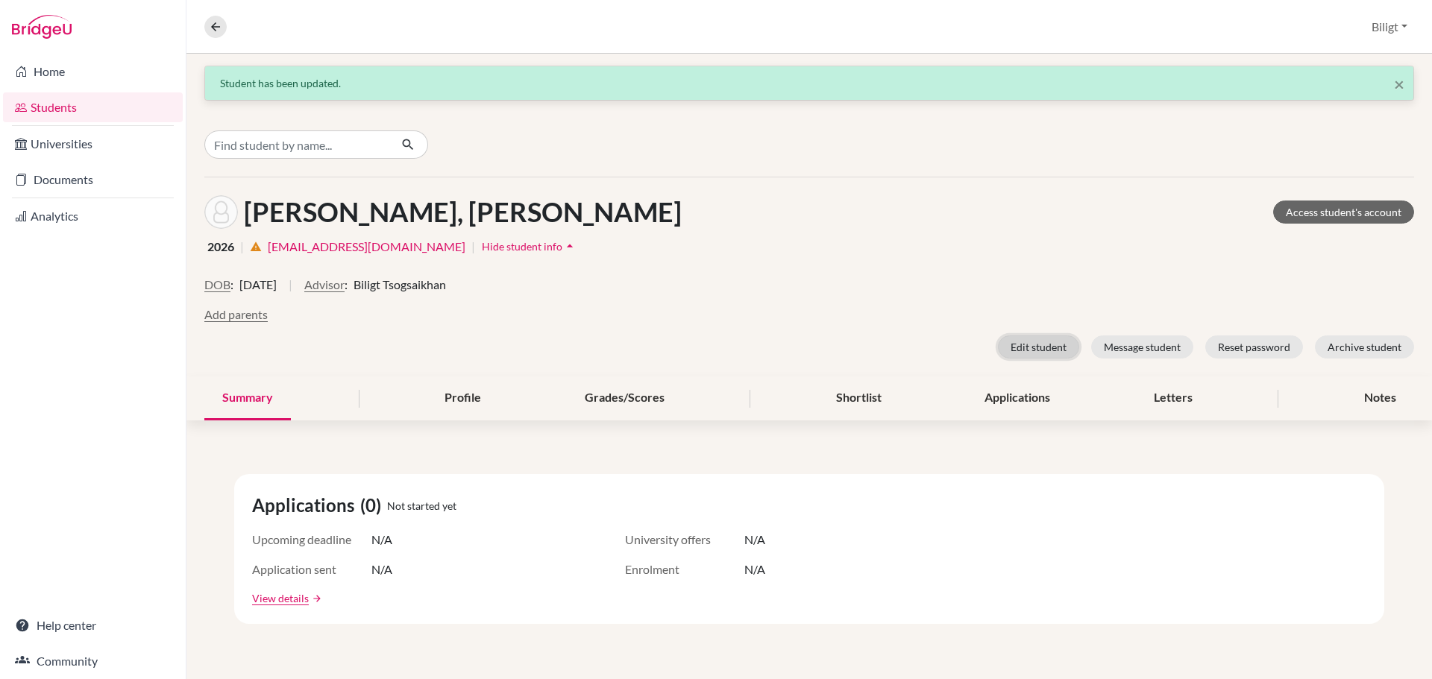
click at [1021, 347] on button "Edit student" at bounding box center [1038, 347] width 81 height 23
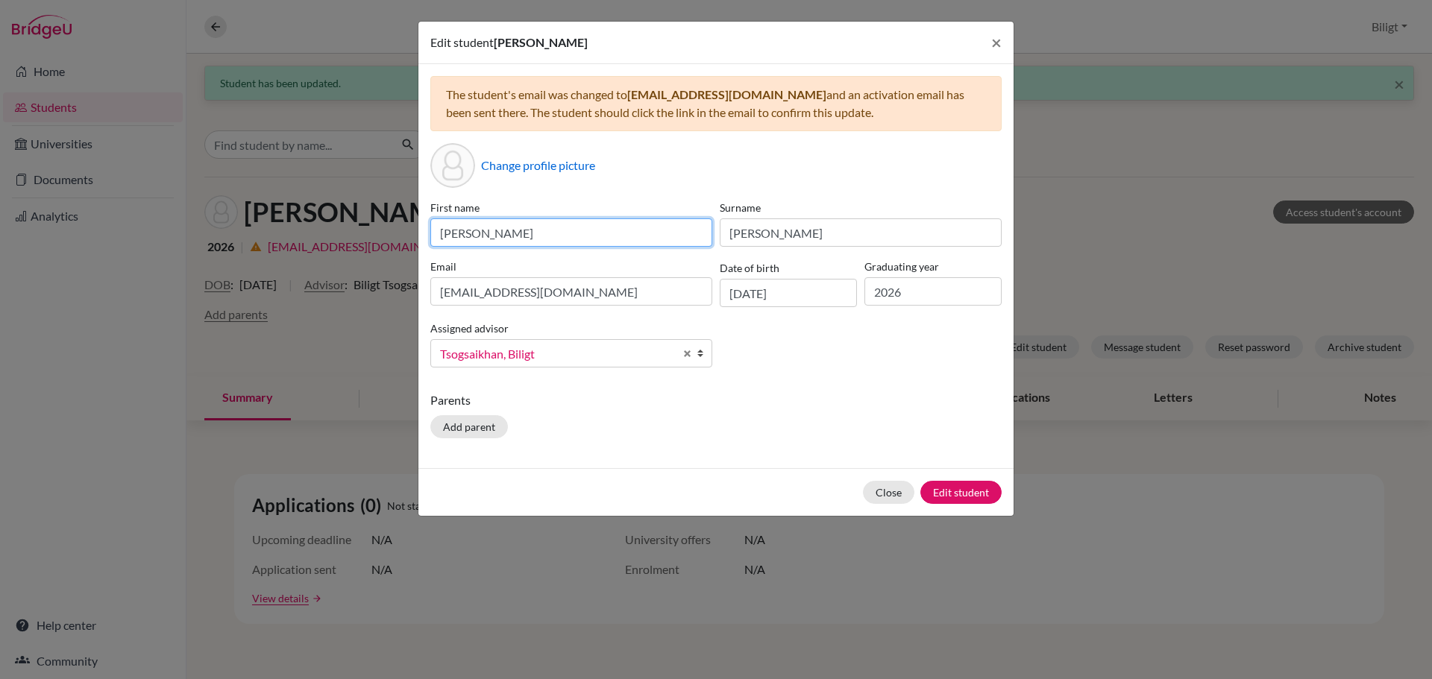
click at [598, 233] on input "Gao Hui" at bounding box center [571, 232] width 282 height 28
type input "Hui"
click at [946, 493] on button "Edit student" at bounding box center [960, 492] width 81 height 23
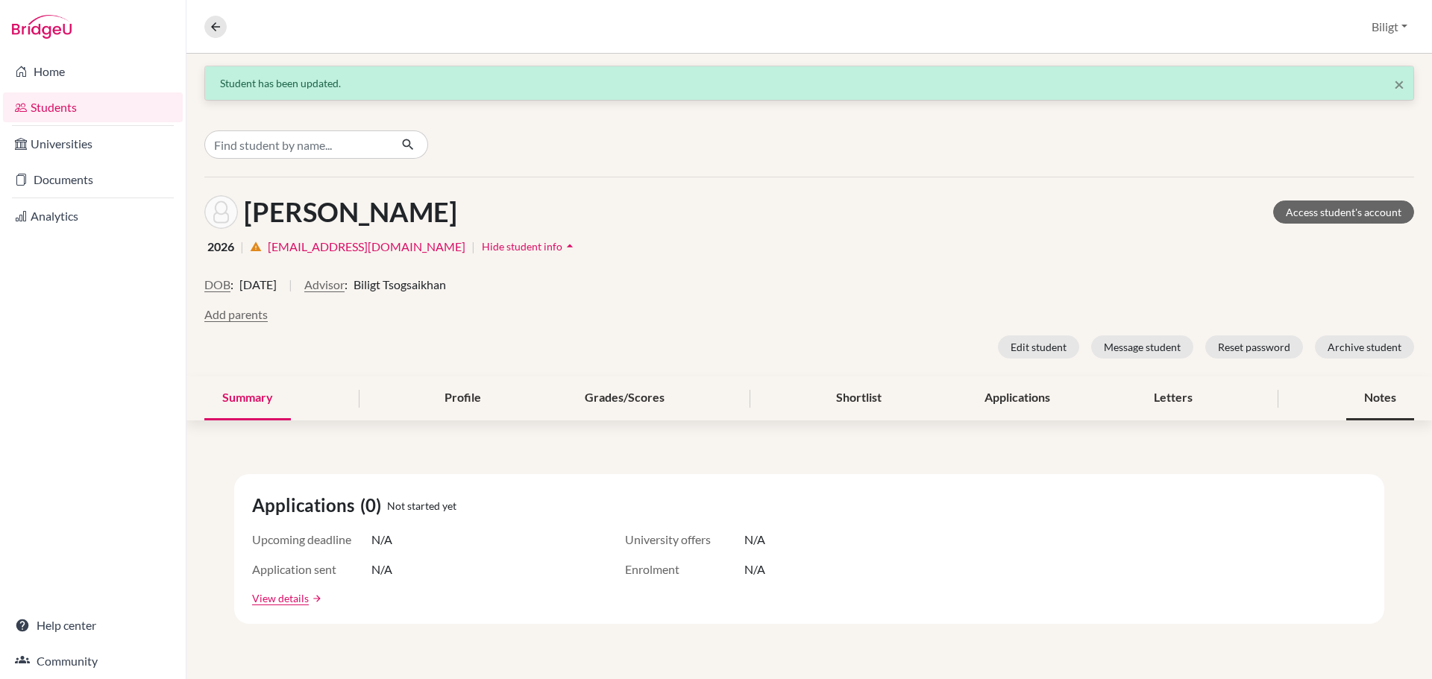
click at [1369, 406] on div "Notes" at bounding box center [1380, 399] width 68 height 44
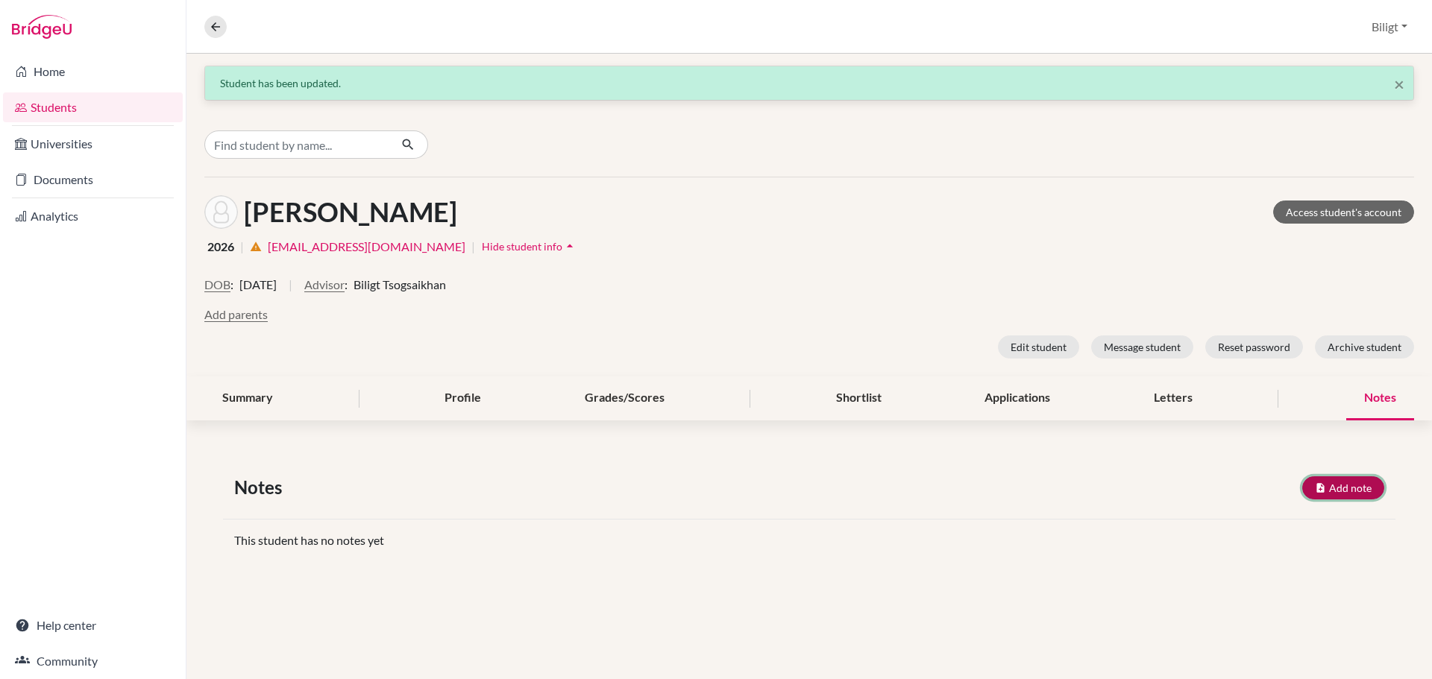
click at [1355, 488] on button "Add note" at bounding box center [1343, 487] width 82 height 23
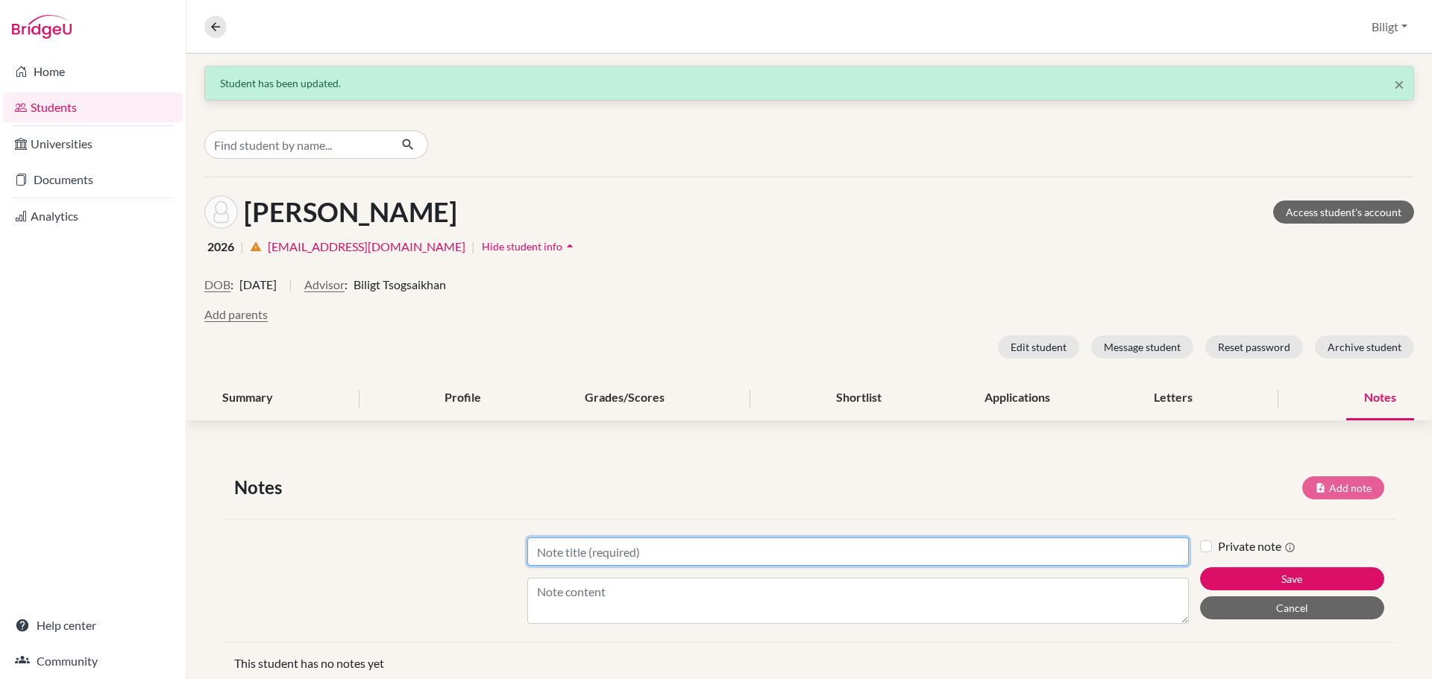
click at [752, 547] on input "Title" at bounding box center [857, 552] width 661 height 28
type input "Session 1"
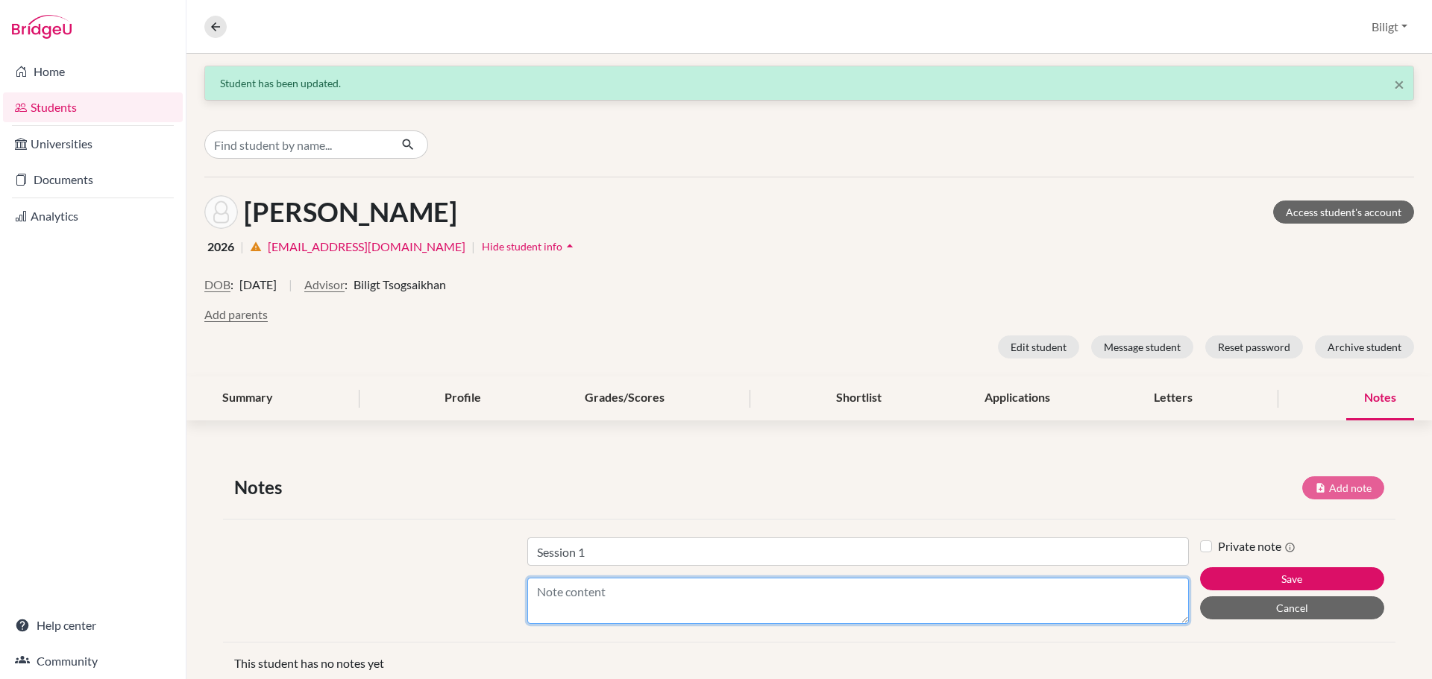
click at [716, 595] on textarea "Content" at bounding box center [857, 601] width 661 height 46
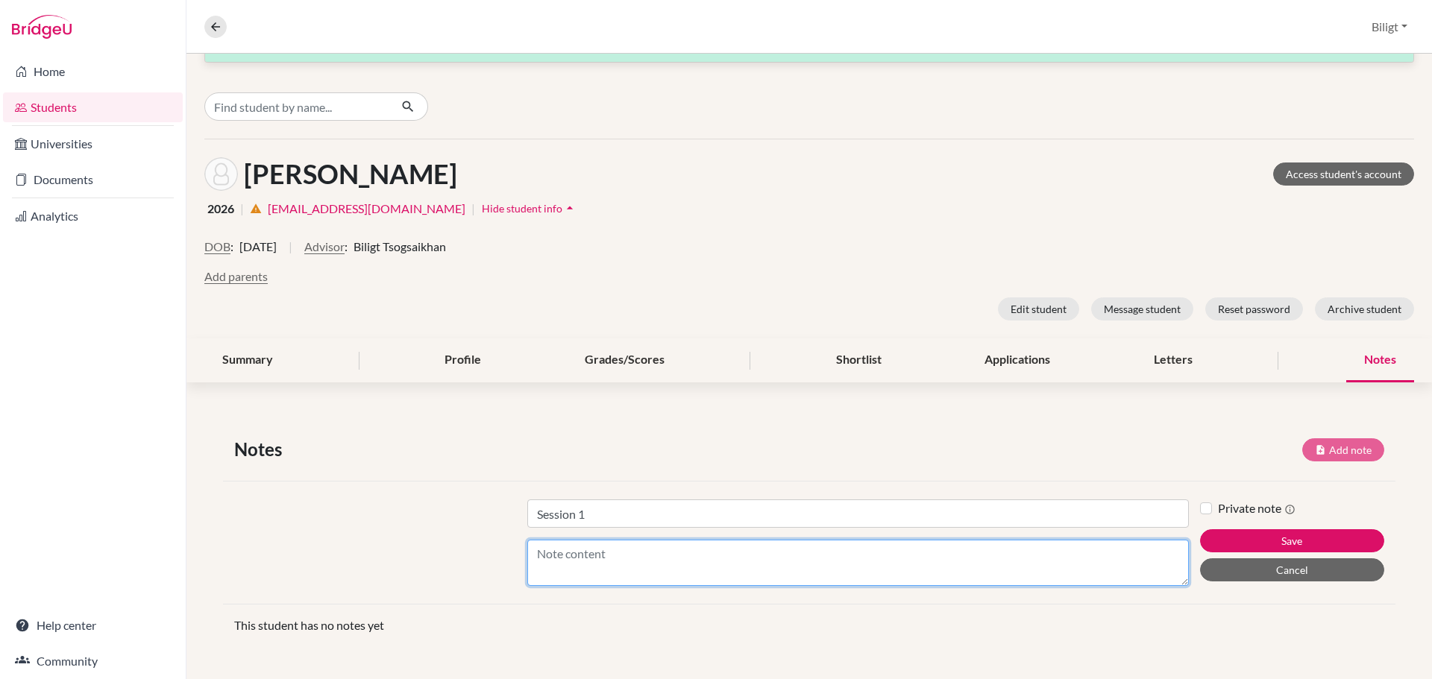
scroll to position [41, 0]
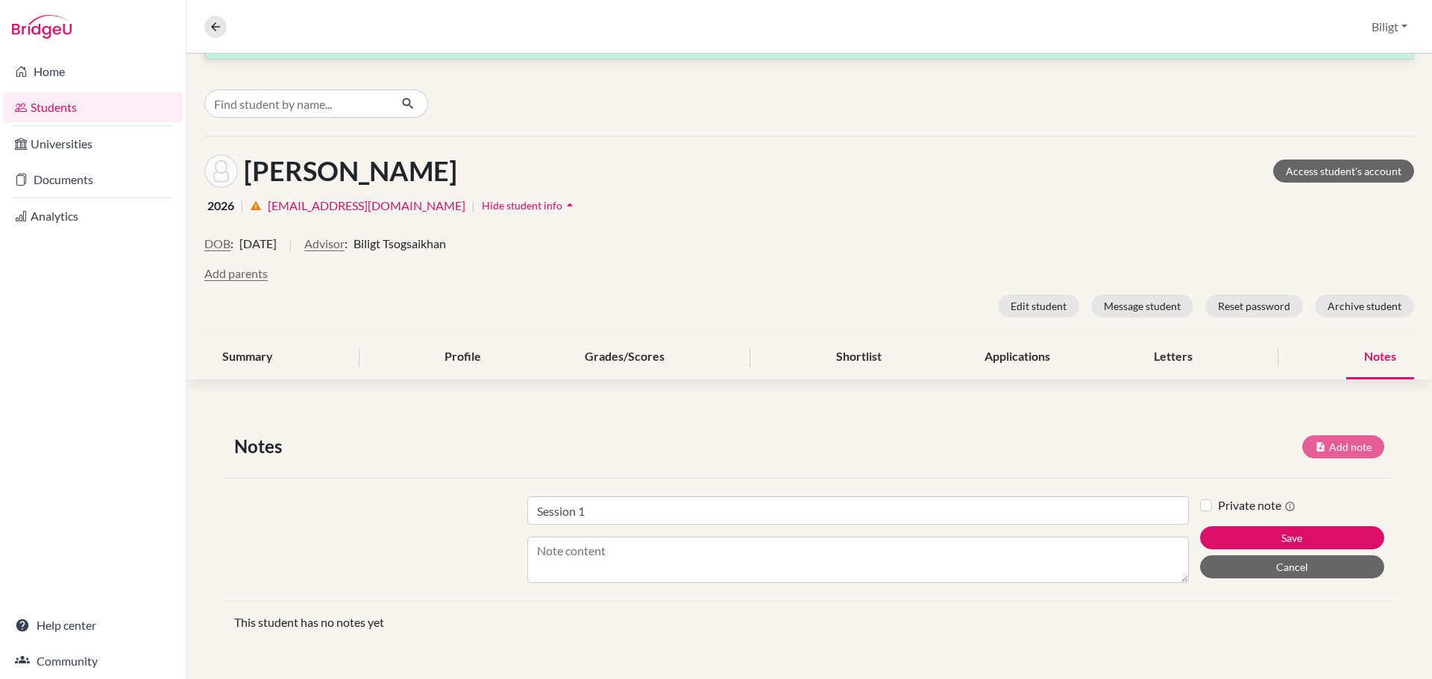
click at [1218, 504] on label "Private note" at bounding box center [1257, 506] width 78 height 18
click at [1200, 504] on input "Private note" at bounding box center [1206, 504] width 12 height 15
checkbox input "true"
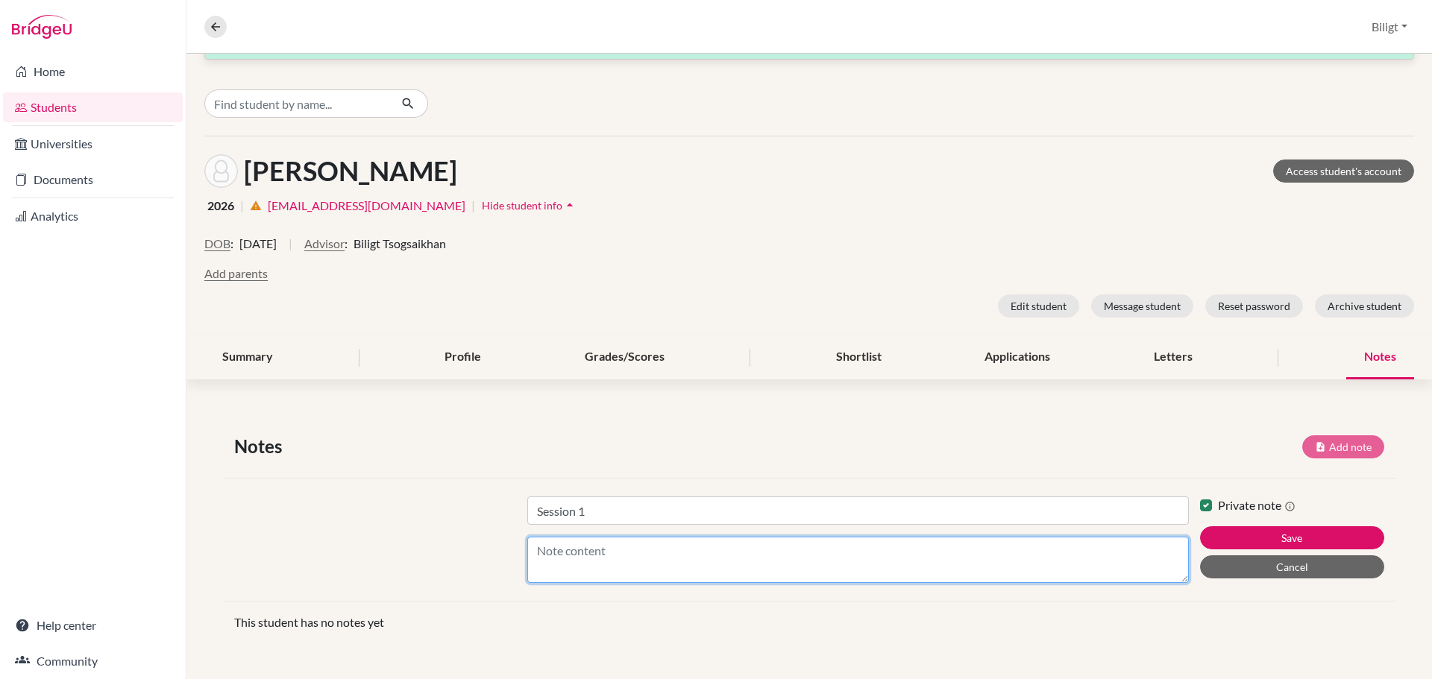
click at [1099, 549] on textarea "Content" at bounding box center [857, 560] width 661 height 46
click at [925, 553] on textarea "Semmelweis University, Budapest - Dental Program - Parents support" at bounding box center [857, 560] width 661 height 46
click at [694, 567] on textarea "Semmelweis University, Budapest - Dental Program - Parents support - 5 year stu…" at bounding box center [857, 560] width 661 height 46
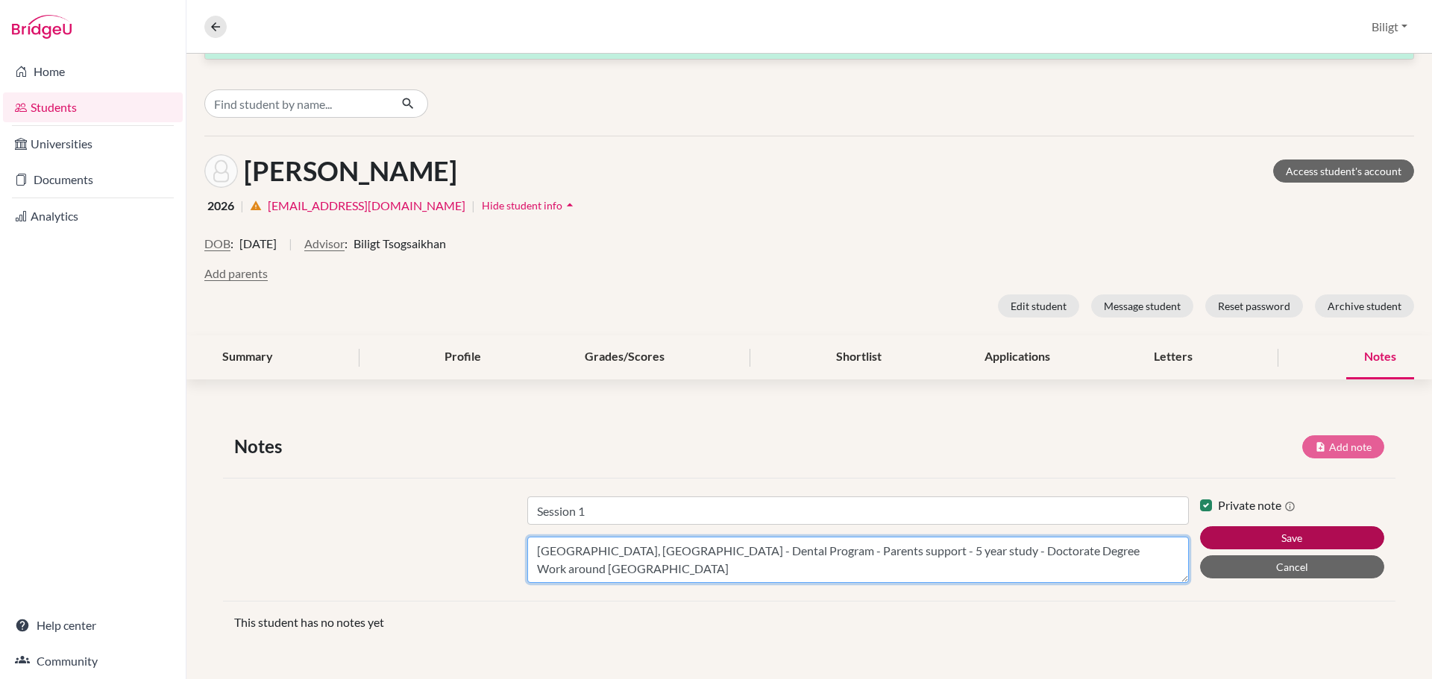
type textarea "Semmelweis University, Budapest - Dental Program - Parents support - 5 year stu…"
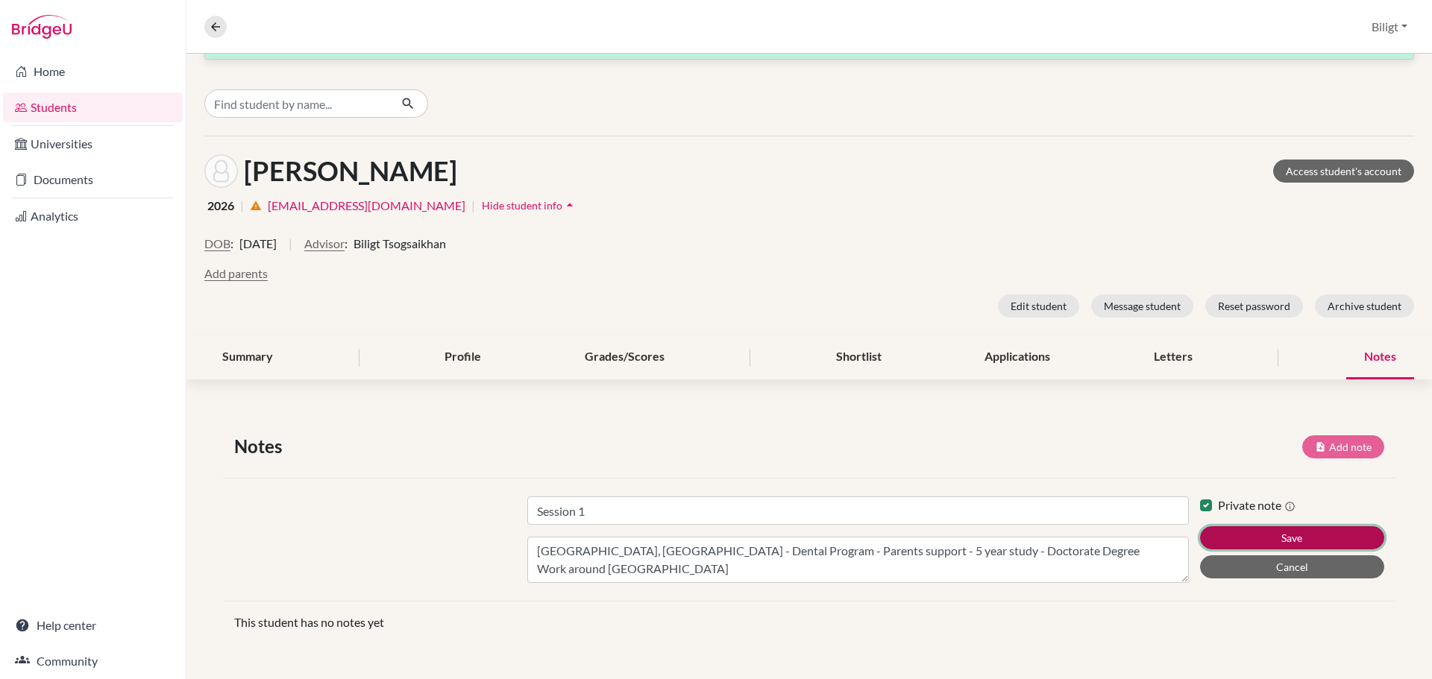
click at [1274, 532] on button "Save" at bounding box center [1292, 537] width 184 height 23
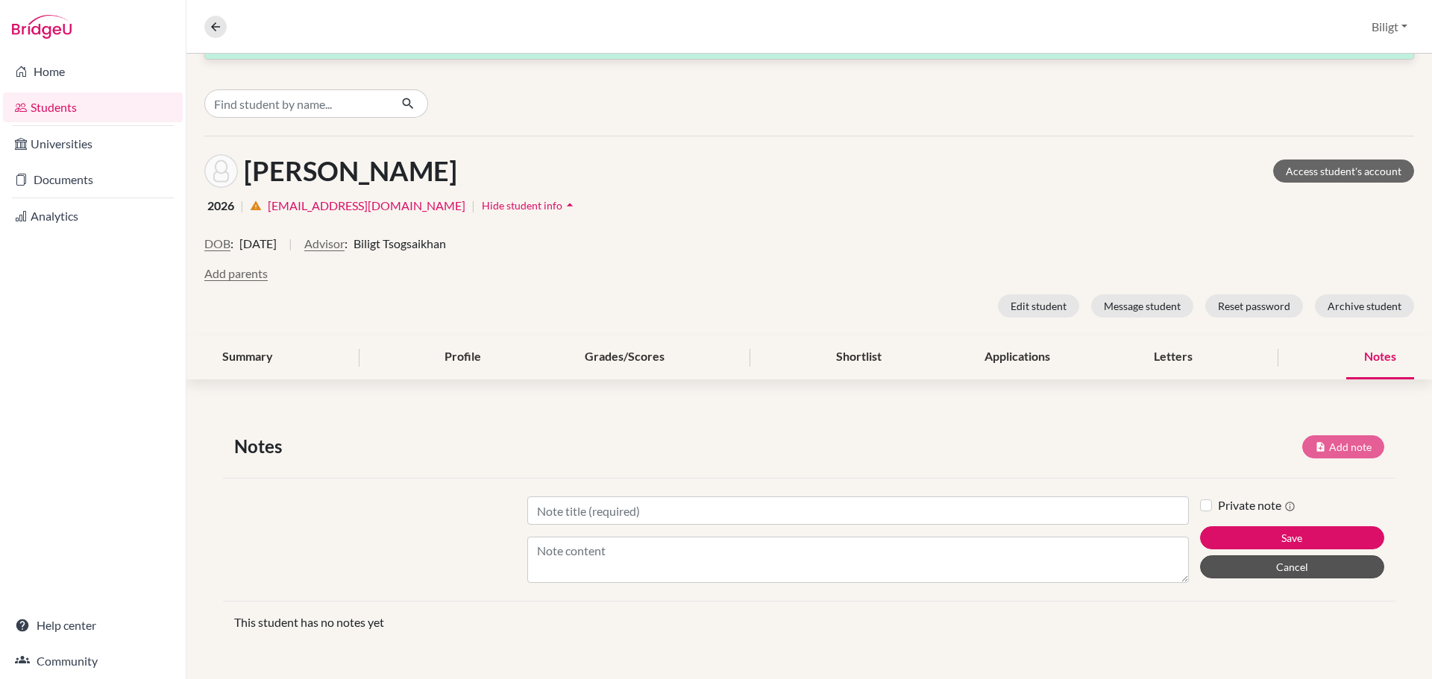
scroll to position [1, 0]
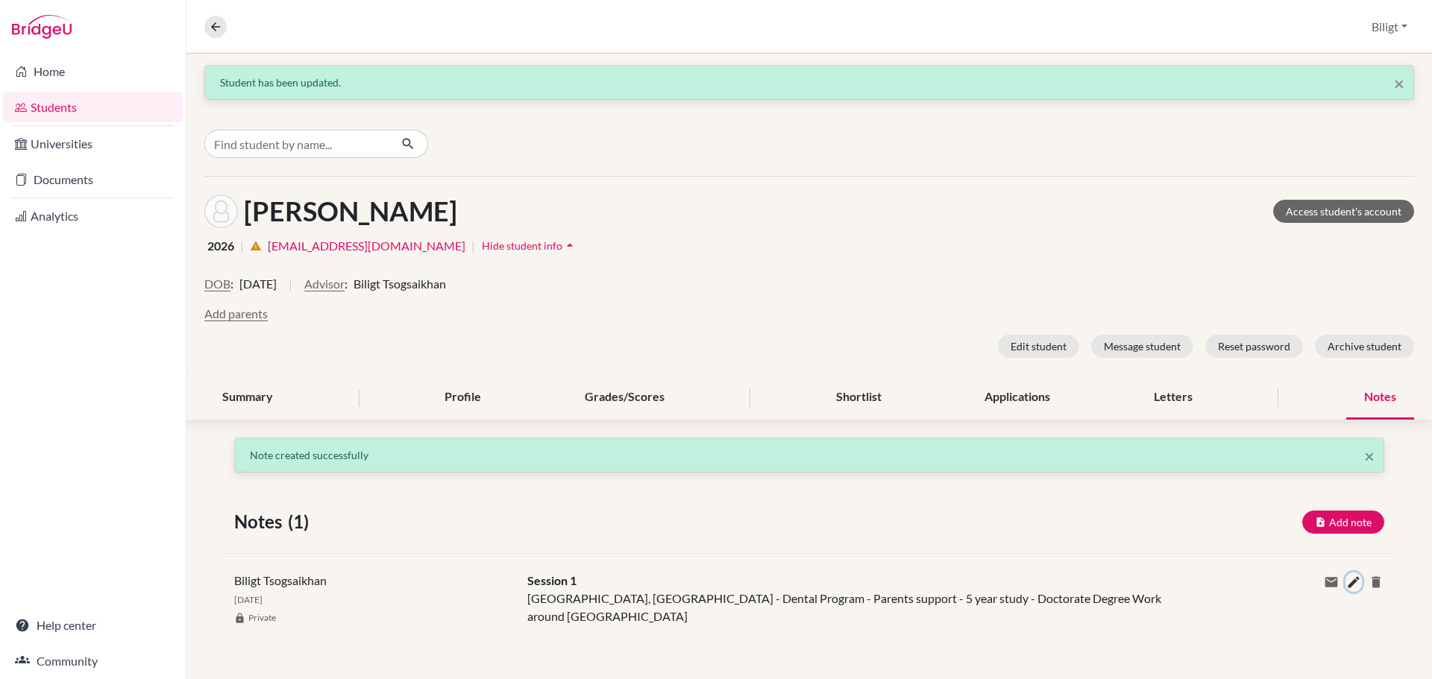
click at [1346, 579] on icon at bounding box center [1353, 582] width 15 height 15
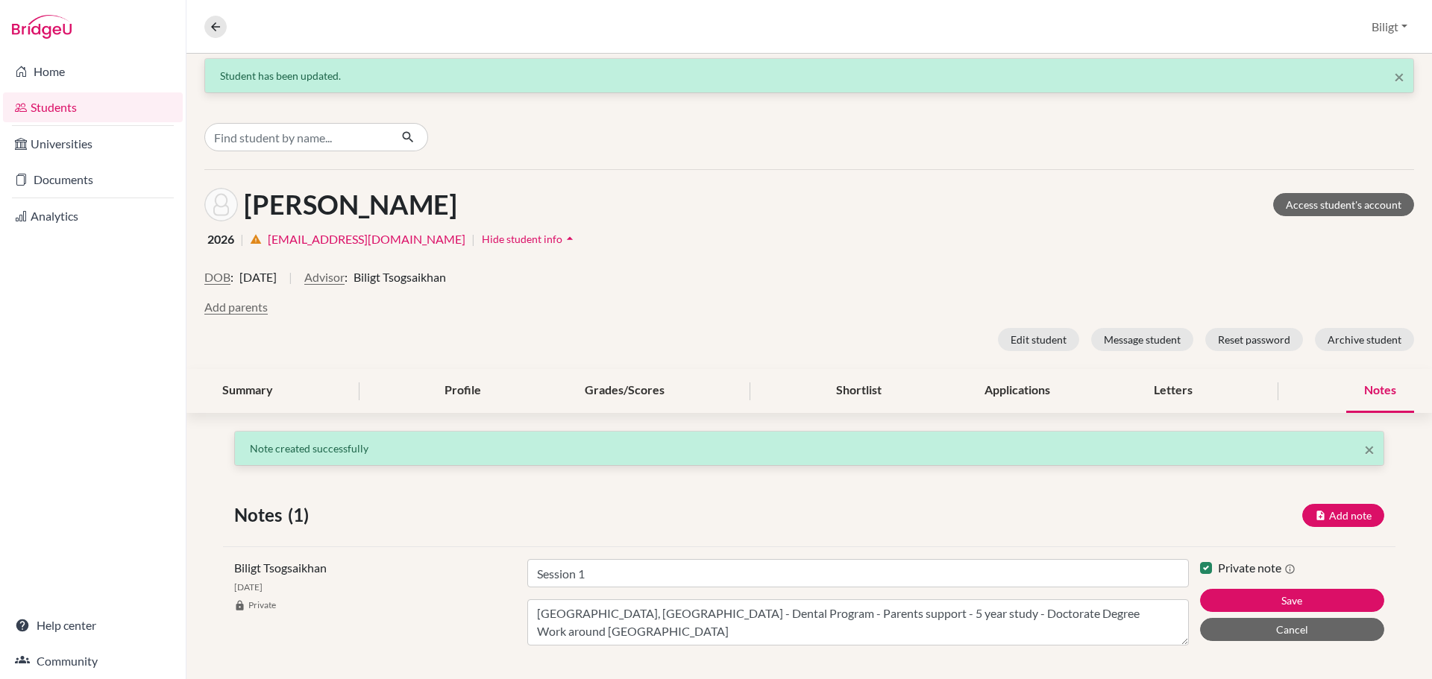
scroll to position [22, 0]
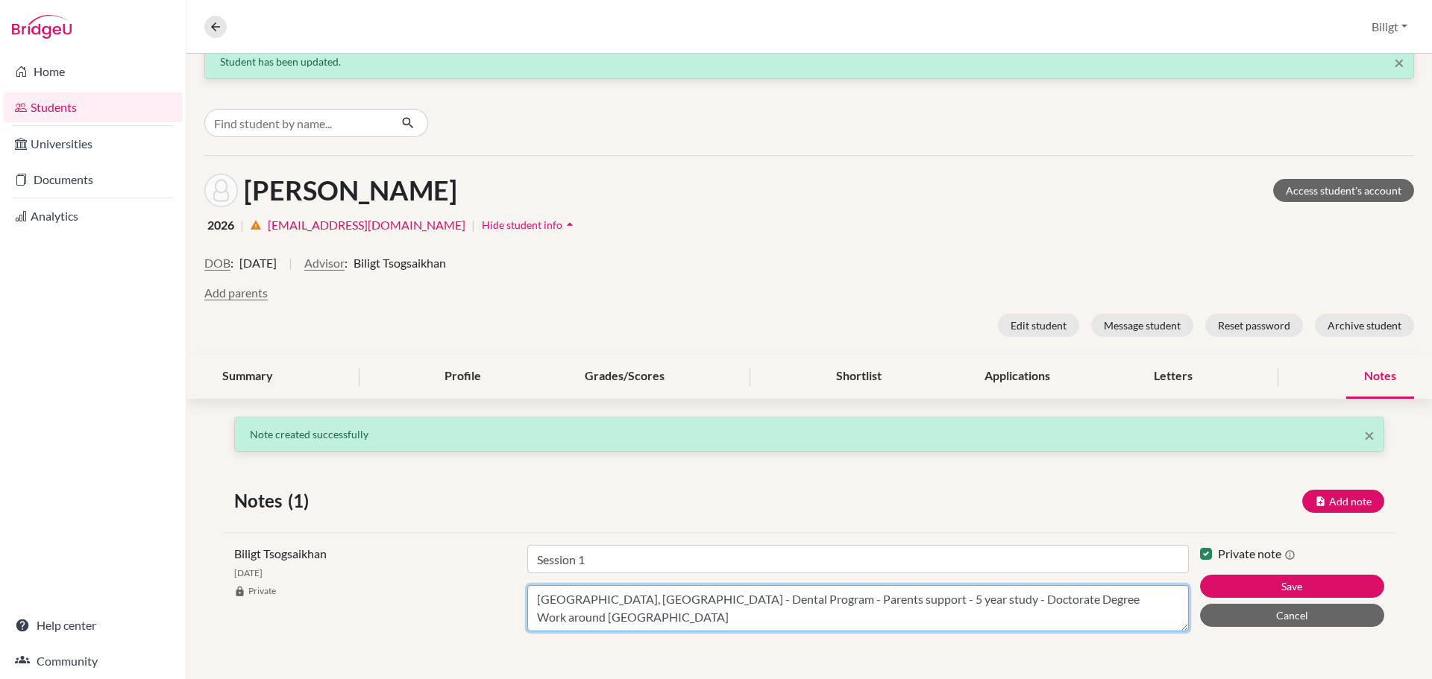
click at [661, 617] on textarea "Semmelweis University, Budapest - Dental Program - Parents support - 5 year stu…" at bounding box center [857, 608] width 661 height 46
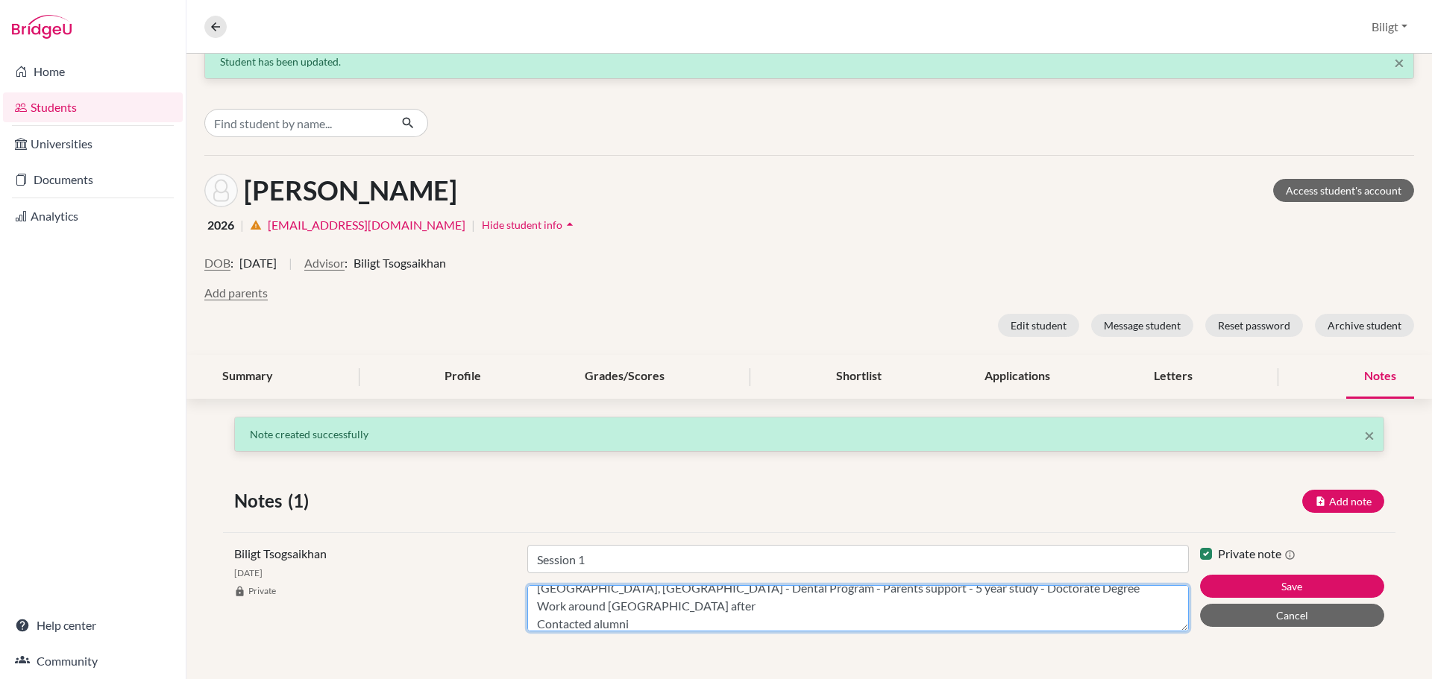
click at [772, 621] on textarea "Semmelweis University, Budapest - Dental Program - Parents support - 5 year stu…" at bounding box center [857, 608] width 661 height 46
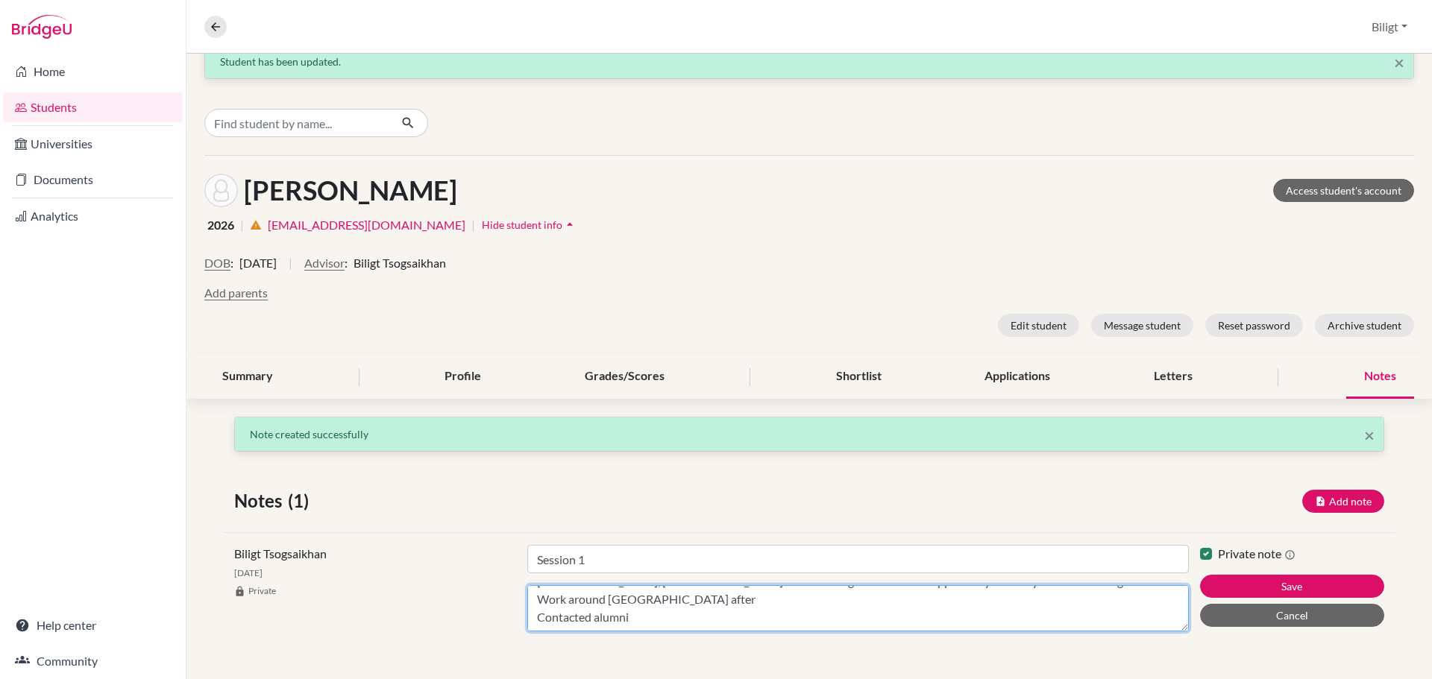
paste textarea "https://semmelweis.hu/admission/programs/dentistry/"
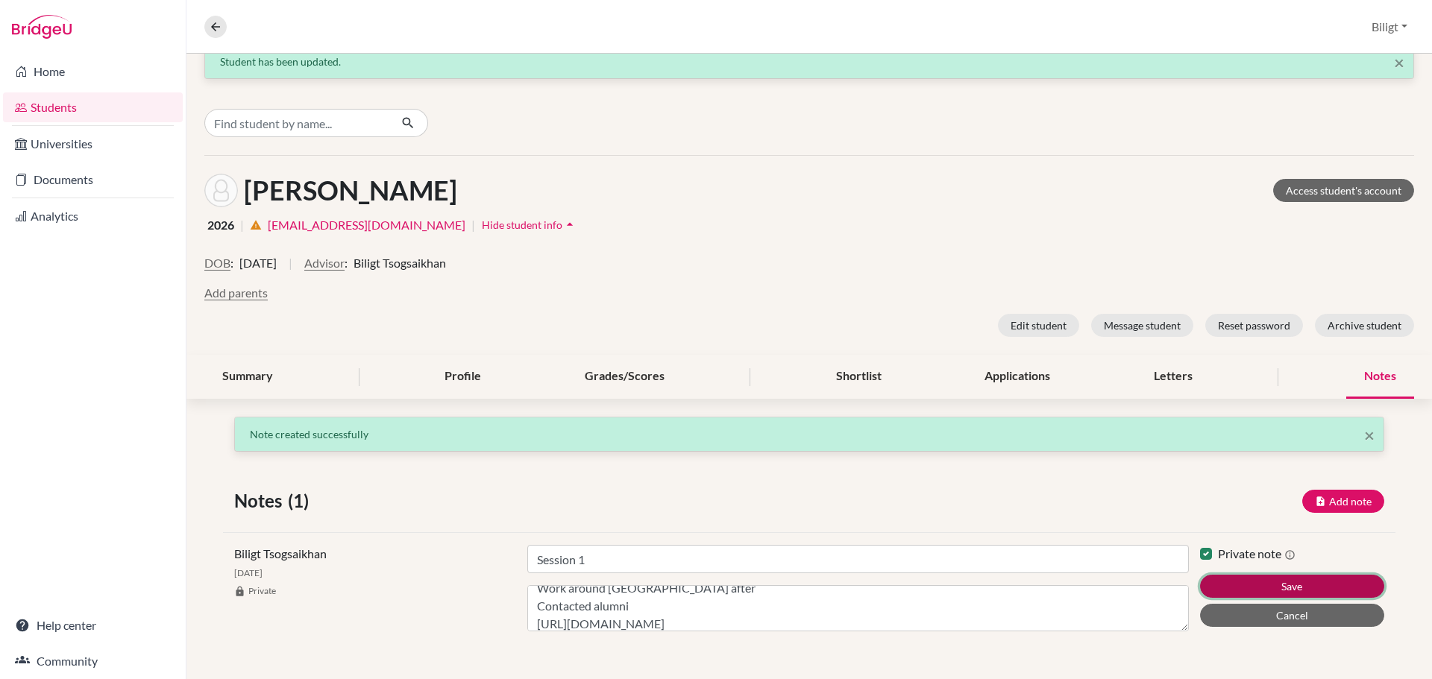
click at [1251, 586] on button "Save" at bounding box center [1292, 586] width 184 height 23
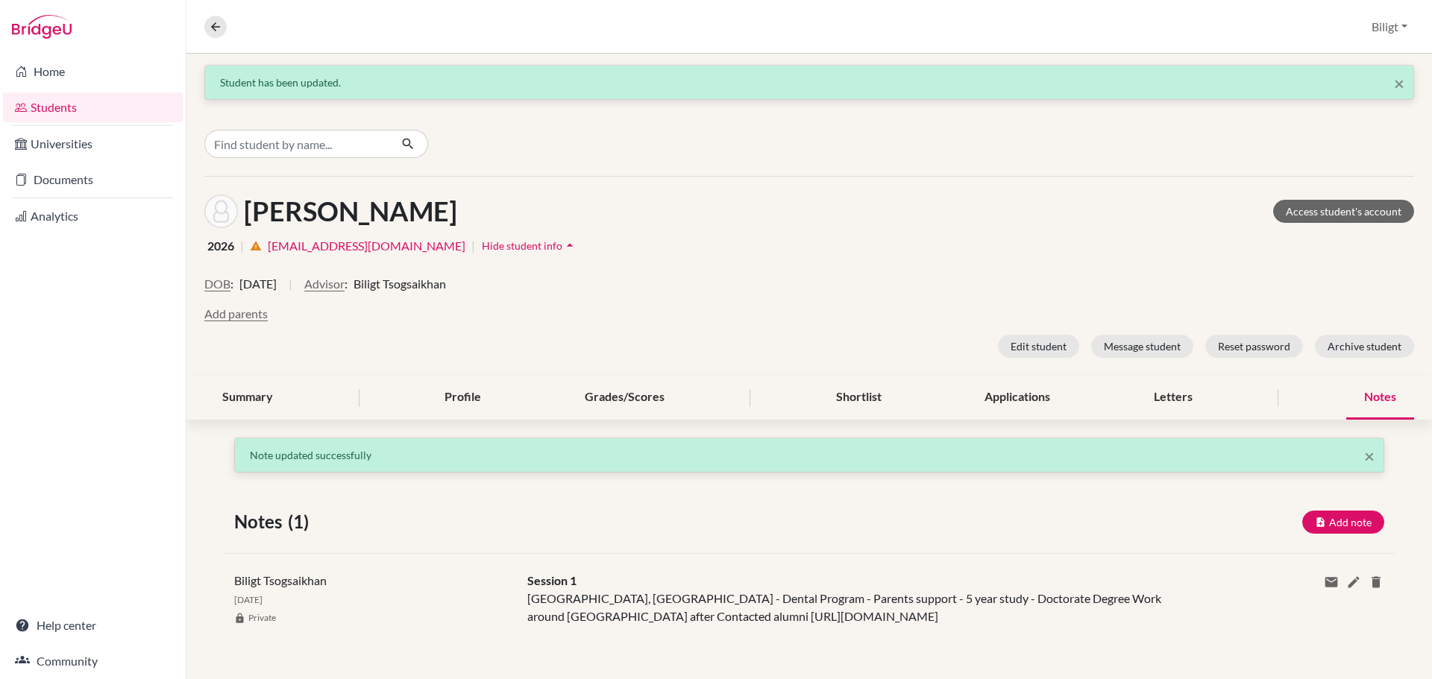
scroll to position [0, 0]
click at [1346, 584] on icon at bounding box center [1353, 583] width 15 height 15
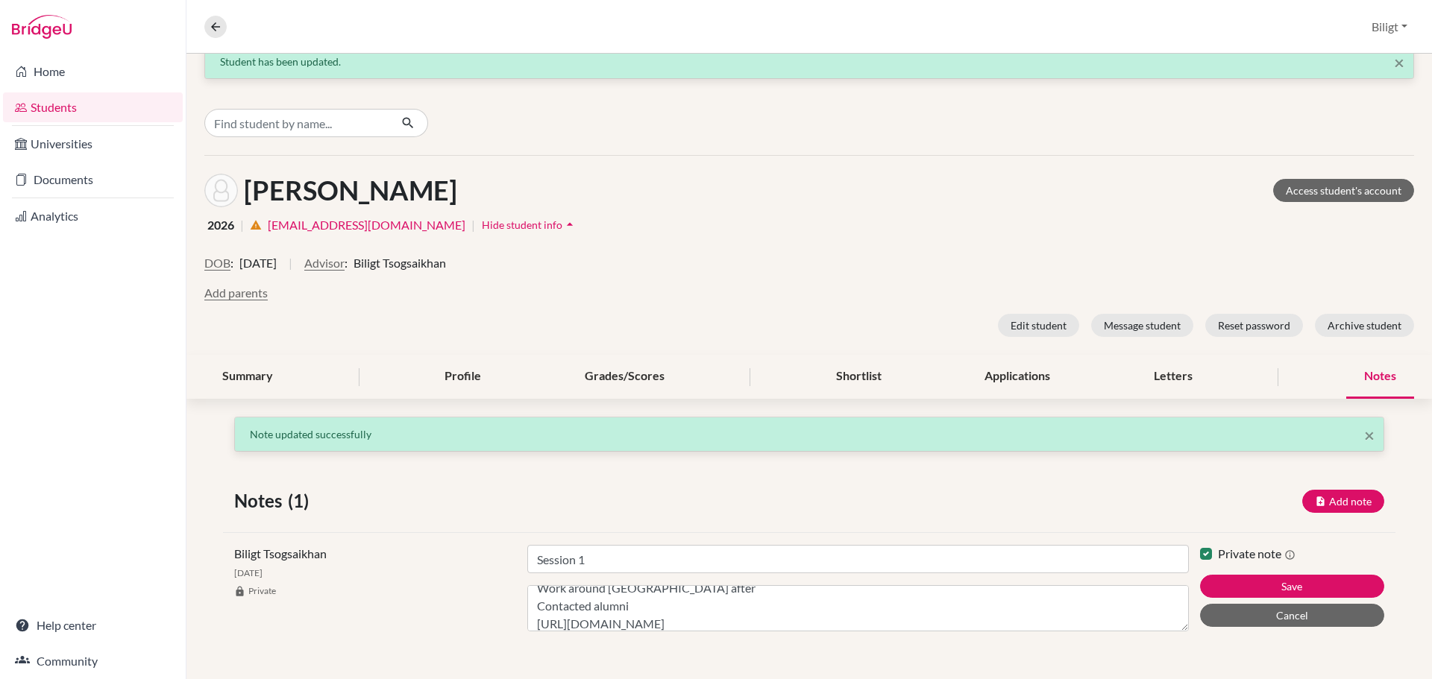
scroll to position [36, 0]
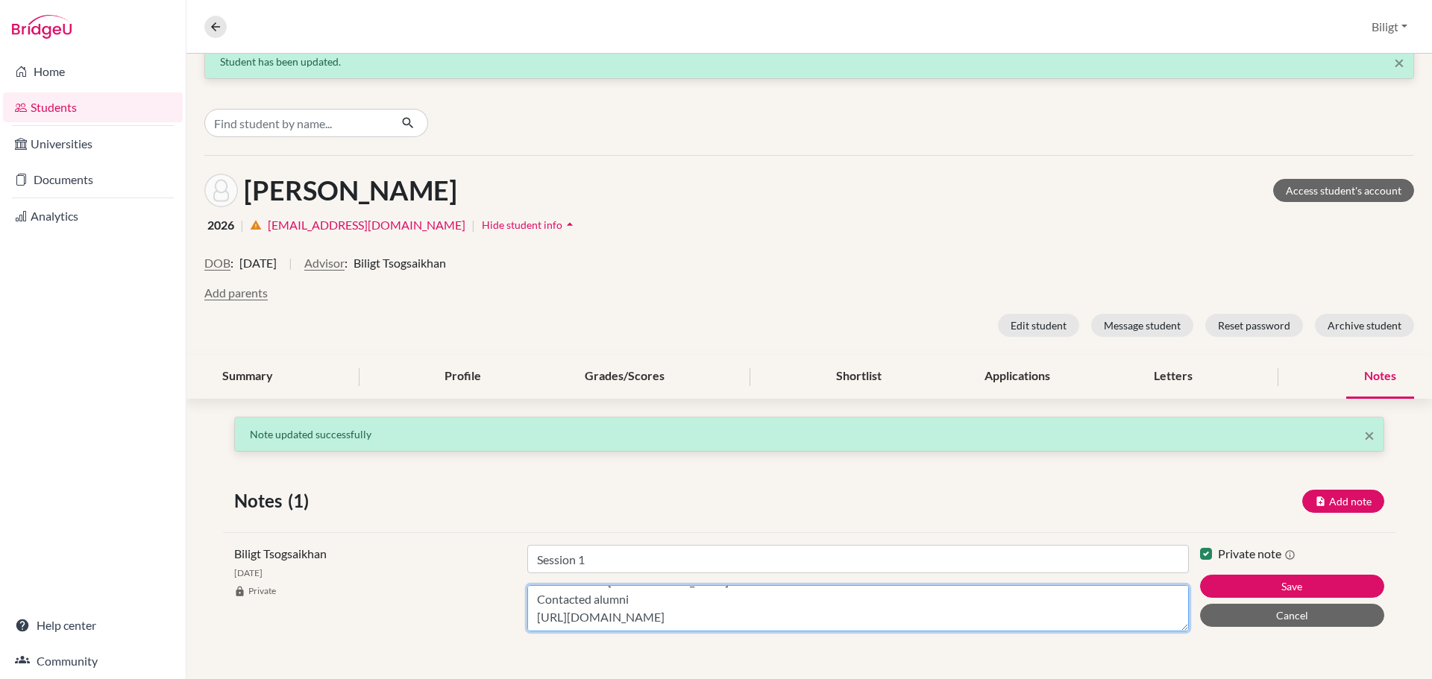
click at [980, 620] on textarea "Semmelweis University, Budapest - Dental Program - Parents support - 5 year stu…" at bounding box center [857, 608] width 661 height 46
type textarea "Semmelweis University, Budapest - Dental Program - Parents support - 5 year stu…"
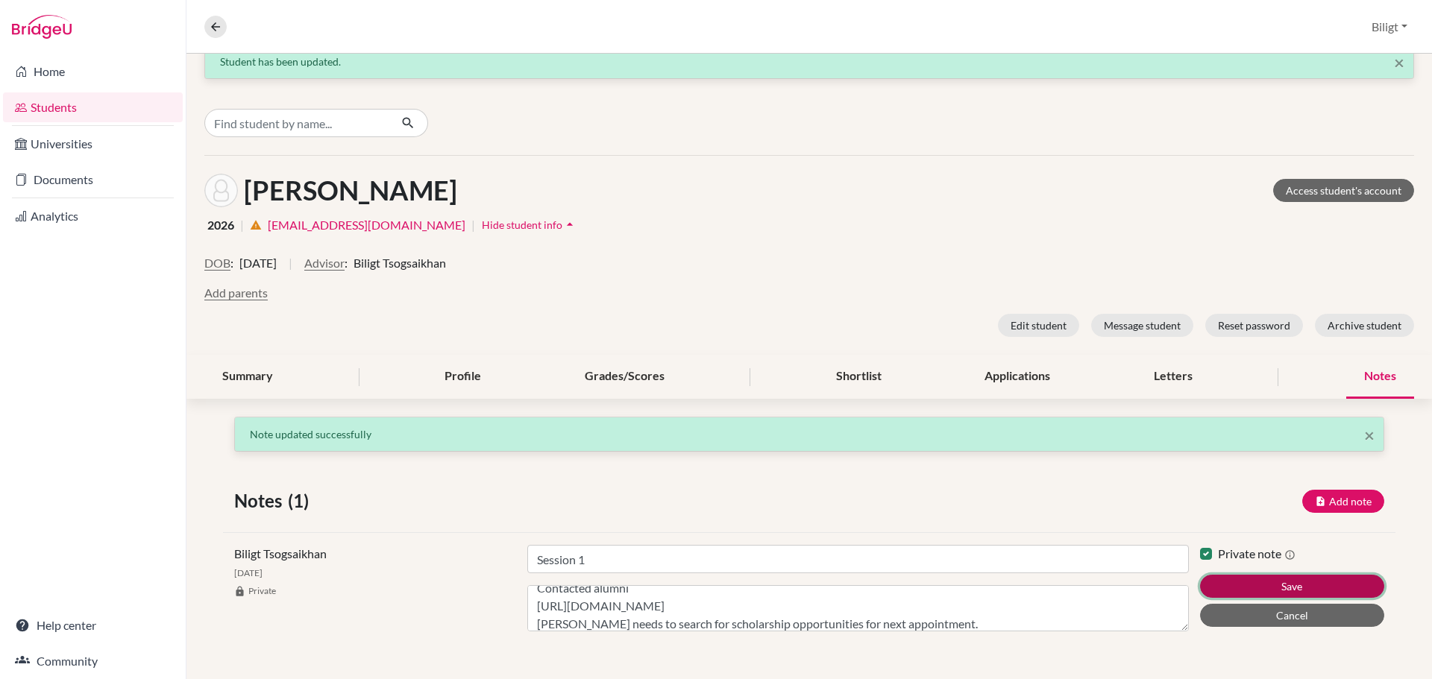
click at [1358, 581] on button "Save" at bounding box center [1292, 586] width 184 height 23
